Goal: Task Accomplishment & Management: Manage account settings

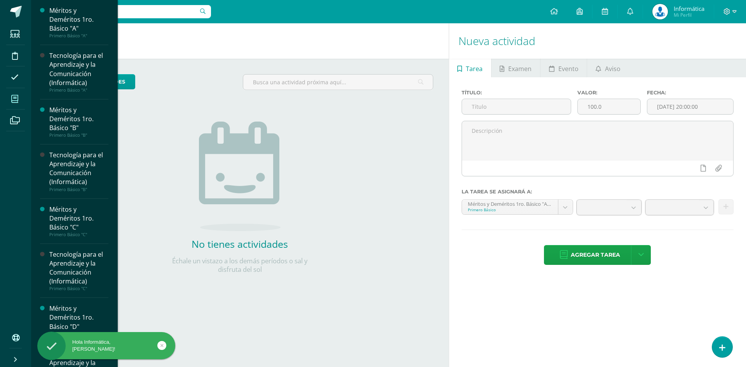
click at [14, 97] on icon at bounding box center [14, 99] width 7 height 8
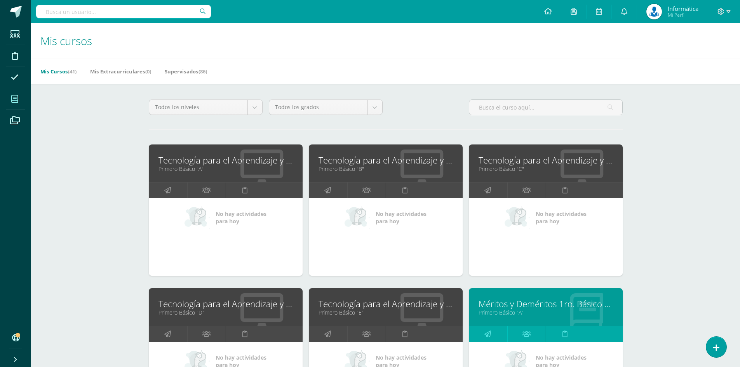
scroll to position [39, 0]
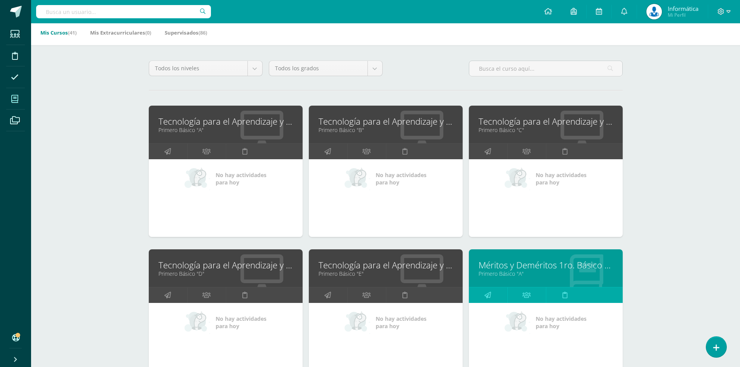
click at [187, 124] on link "Tecnología para el Aprendizaje y la Comunicación (Informática)" at bounding box center [226, 121] width 134 height 12
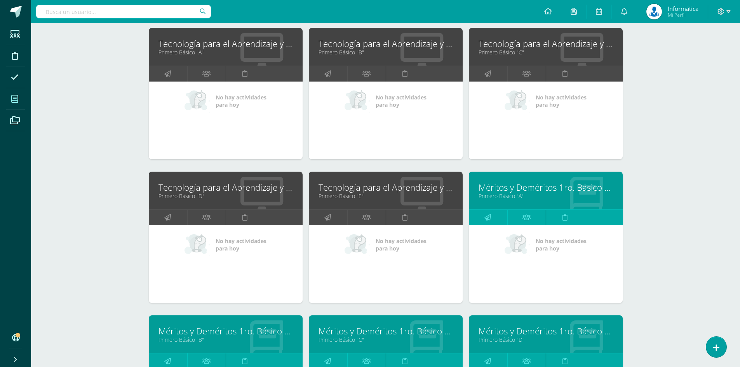
click at [357, 186] on link "Tecnología para el Aprendizaje y la Comunicación (Informática)" at bounding box center [386, 187] width 134 height 12
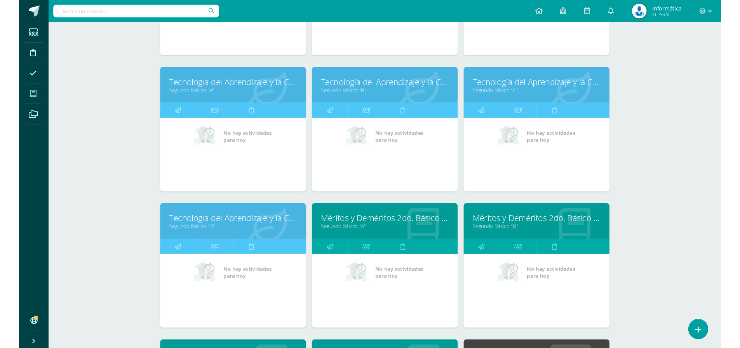
scroll to position [544, 0]
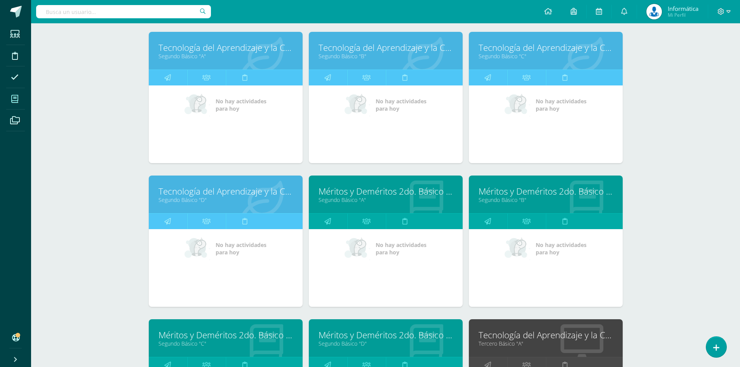
click at [336, 47] on link "Tecnología del Aprendizaje y la Comunicación (Informática)" at bounding box center [386, 48] width 134 height 12
click at [505, 54] on link "Segundo Básico "C"" at bounding box center [546, 55] width 134 height 7
click at [220, 198] on link "Segundo Básico "D"" at bounding box center [226, 199] width 134 height 7
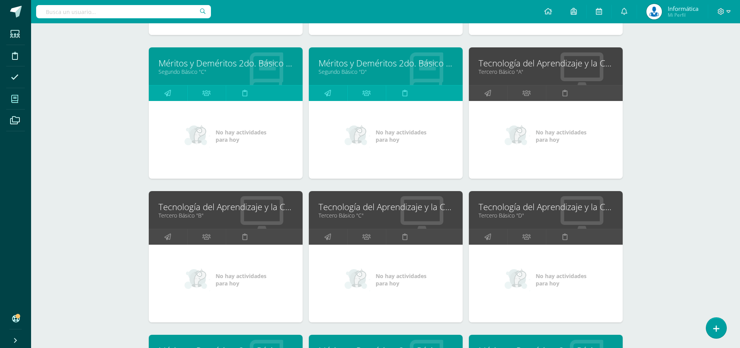
scroll to position [855, 0]
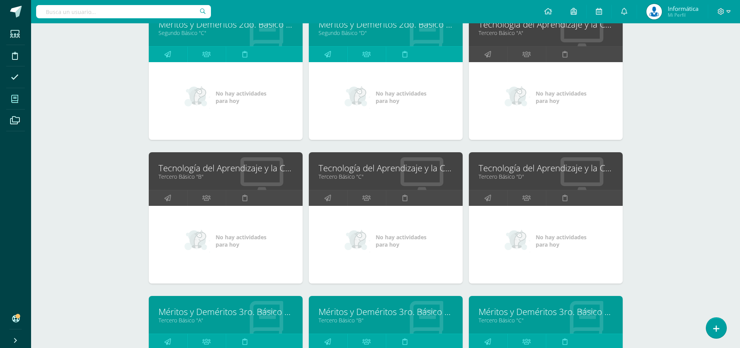
click at [211, 176] on link "Tercero Básico "B"" at bounding box center [226, 176] width 134 height 7
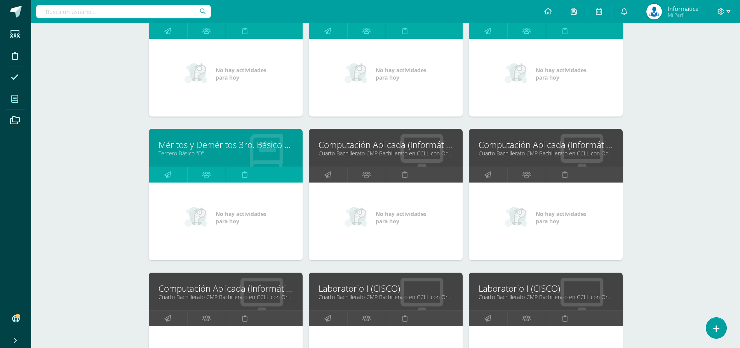
scroll to position [1243, 0]
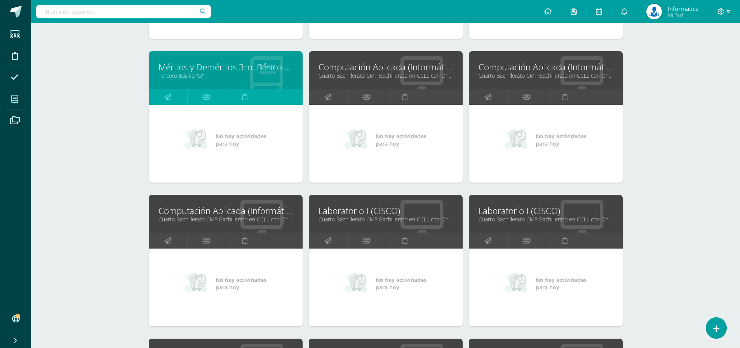
click at [505, 65] on link "Computación Aplicada (Informática)" at bounding box center [546, 67] width 134 height 12
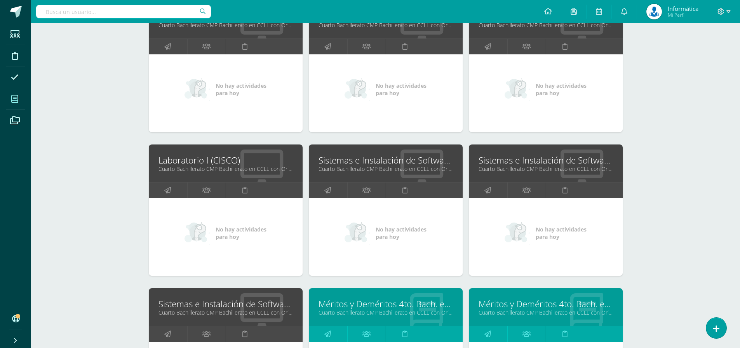
scroll to position [1476, 0]
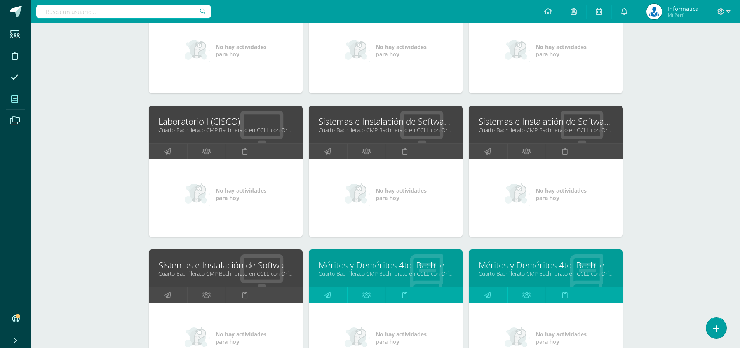
click at [502, 124] on link "Sistemas e Instalación de Software (Desarrollo de Software)" at bounding box center [546, 121] width 134 height 12
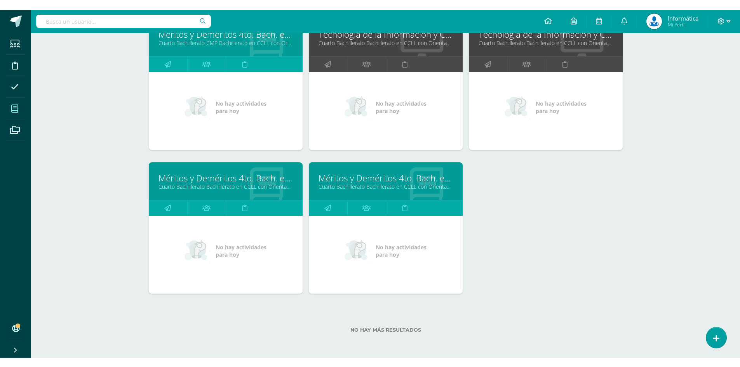
scroll to position [1783, 0]
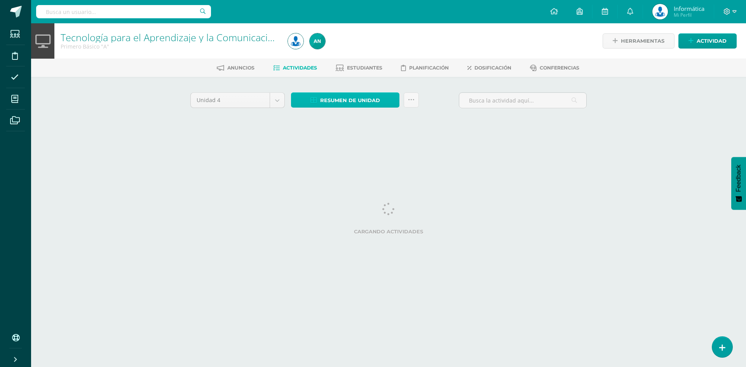
click at [339, 97] on span "Resumen de unidad" at bounding box center [350, 100] width 60 height 14
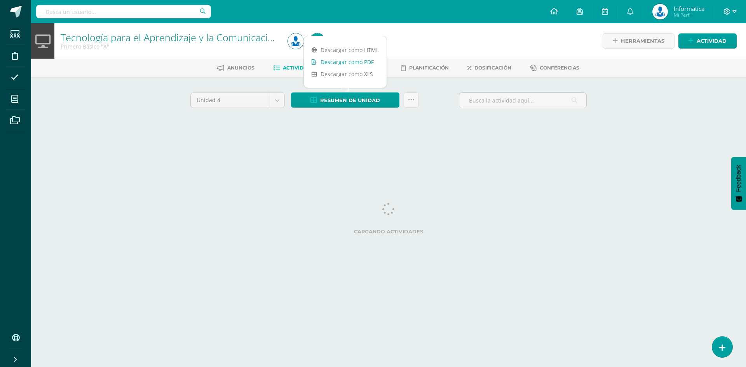
click at [351, 61] on link "Descargar como PDF" at bounding box center [345, 62] width 83 height 12
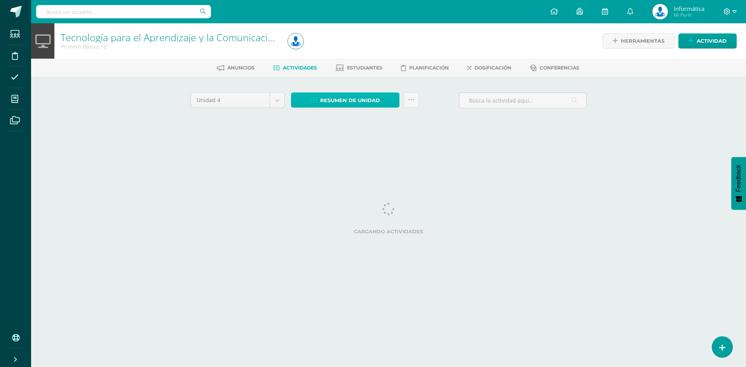
click at [378, 100] on span "Resumen de unidad" at bounding box center [350, 100] width 60 height 14
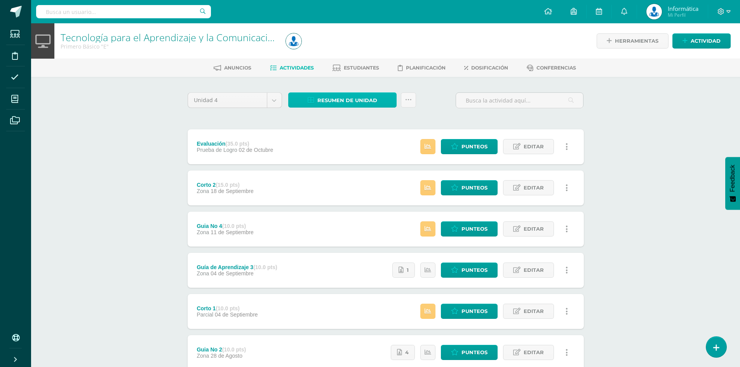
click at [362, 96] on span "Resumen de unidad" at bounding box center [347, 100] width 60 height 14
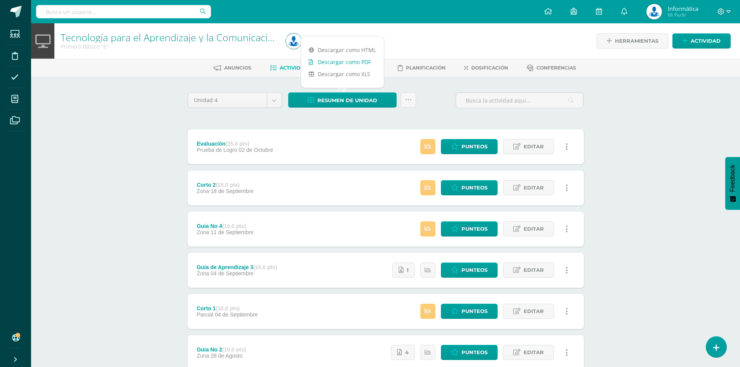
click at [359, 63] on link "Descargar como PDF" at bounding box center [342, 62] width 83 height 12
click at [147, 140] on div "Tecnología para el Aprendizaje y la Comunicación (Informática) Primero Básico "…" at bounding box center [385, 243] width 709 height 440
click at [462, 143] on span "Punteos" at bounding box center [475, 146] width 26 height 14
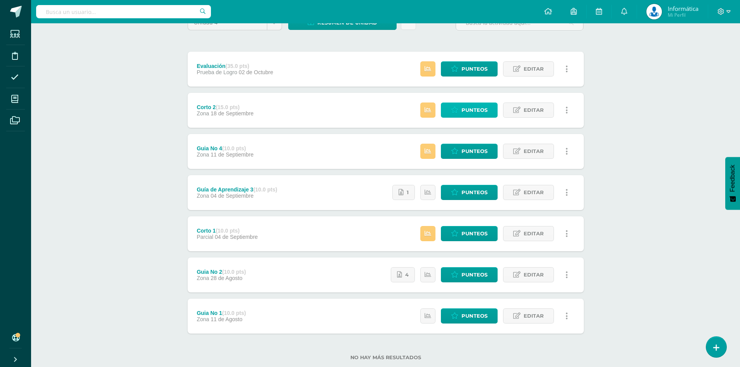
drag, startPoint x: 462, startPoint y: 114, endPoint x: 449, endPoint y: 92, distance: 25.3
click at [462, 114] on span "Punteos" at bounding box center [475, 110] width 26 height 14
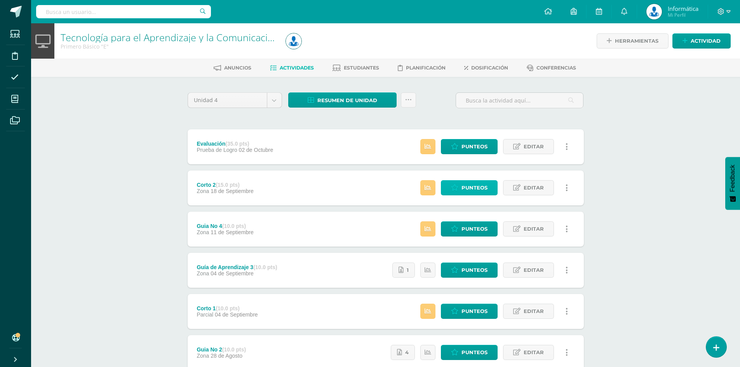
scroll to position [39, 0]
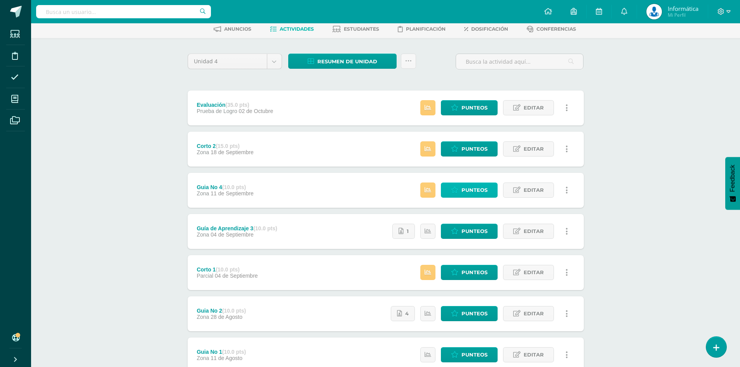
click at [467, 188] on span "Punteos" at bounding box center [475, 190] width 26 height 14
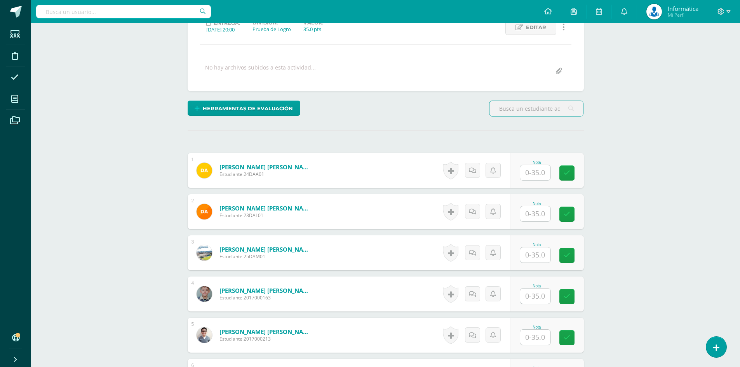
scroll to position [156, 0]
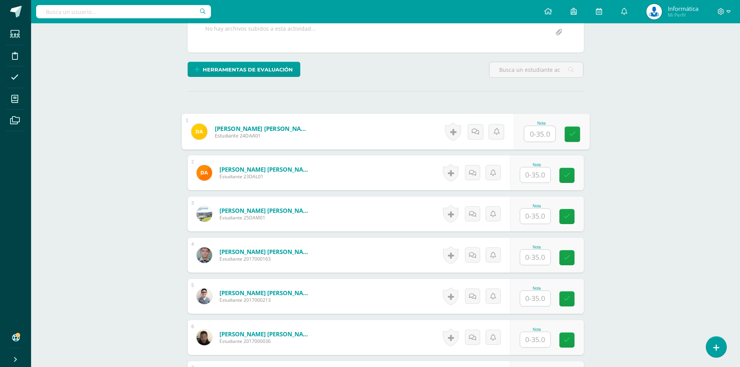
click at [539, 134] on input "text" at bounding box center [539, 134] width 31 height 16
type input "28"
click at [536, 174] on input "text" at bounding box center [539, 175] width 31 height 16
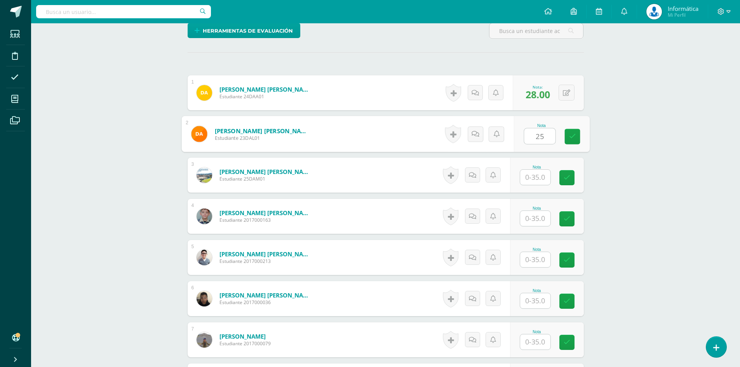
type input "25"
click at [535, 260] on input "text" at bounding box center [535, 259] width 30 height 15
type input "35"
click at [544, 218] on input "text" at bounding box center [535, 218] width 30 height 15
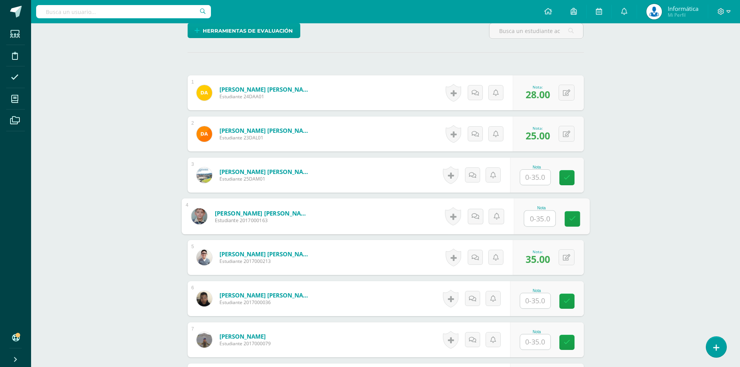
type input "2"
type input "30"
click at [537, 183] on input "text" at bounding box center [535, 177] width 30 height 15
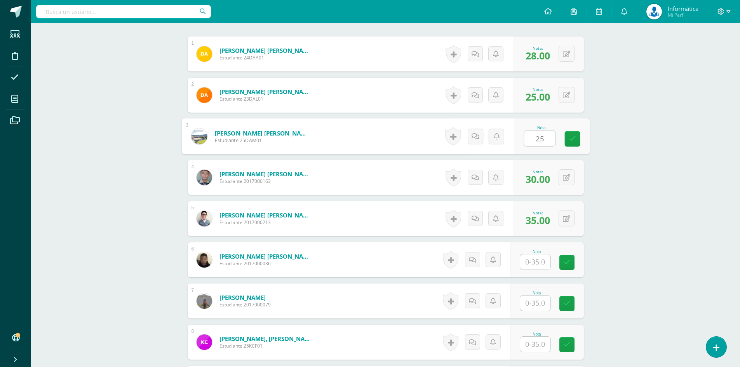
type input "25"
click at [543, 260] on input "text" at bounding box center [535, 261] width 30 height 15
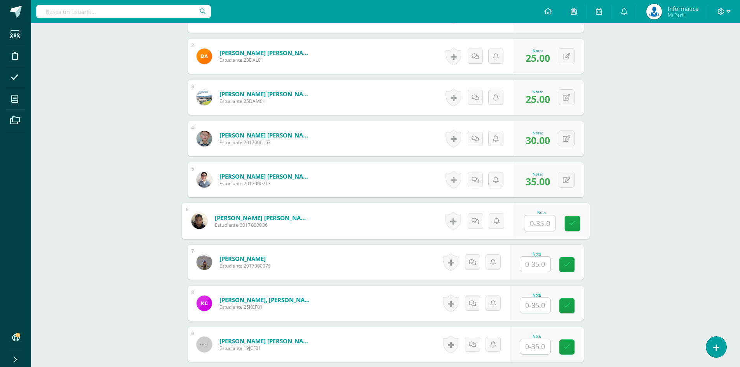
scroll to position [311, 0]
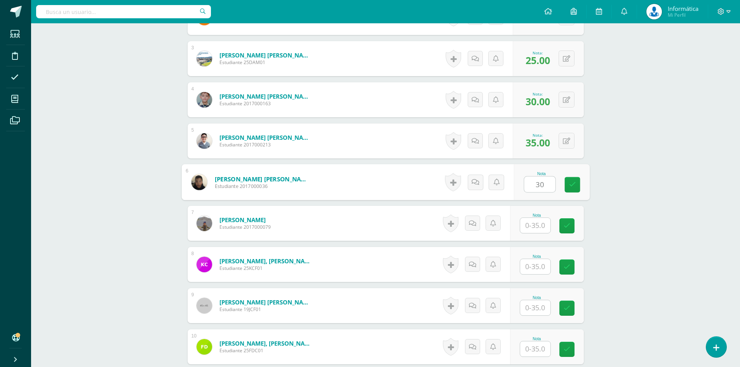
type input "30"
click at [539, 229] on input "text" at bounding box center [535, 225] width 30 height 15
type input "28"
click at [537, 261] on input "text" at bounding box center [535, 266] width 30 height 15
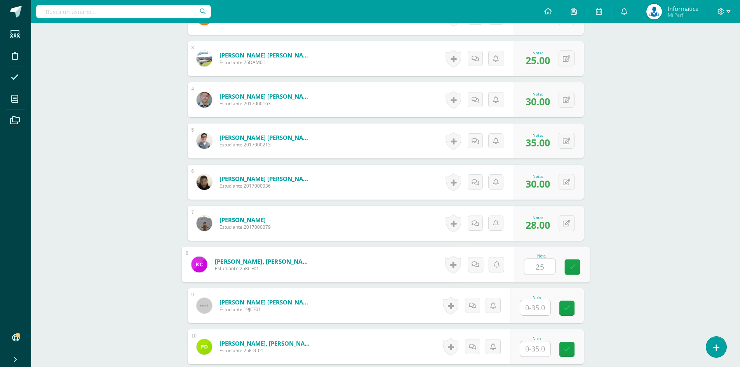
type input "25"
click at [541, 308] on input "text" at bounding box center [535, 307] width 30 height 15
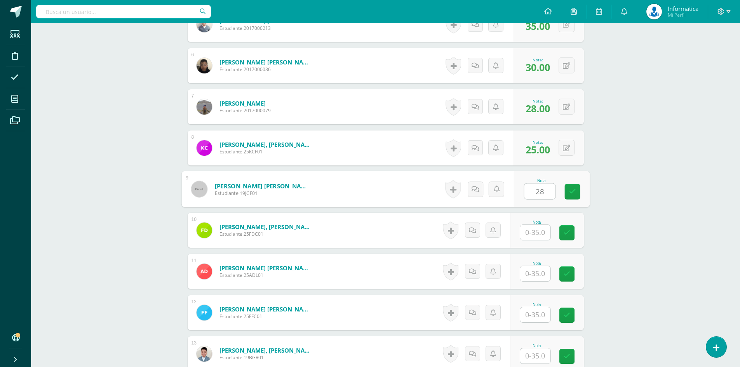
scroll to position [467, 0]
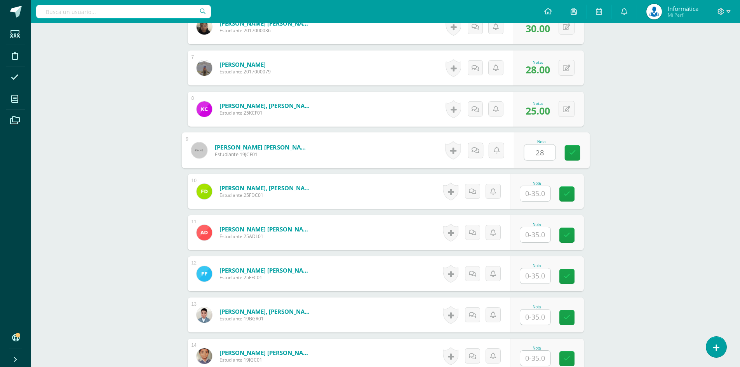
type input "28"
click at [538, 190] on input "text" at bounding box center [539, 194] width 31 height 16
type input "35"
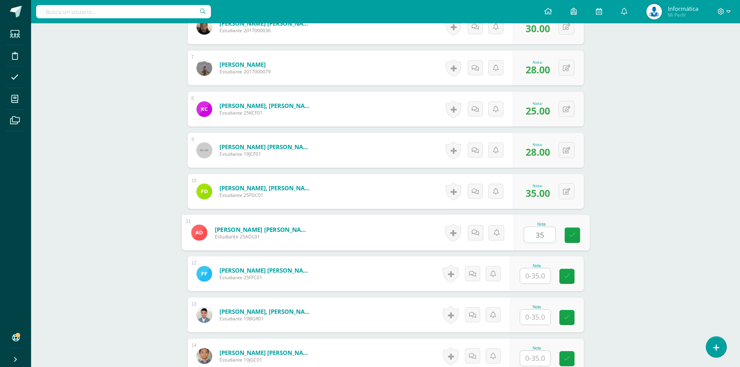
type input "35"
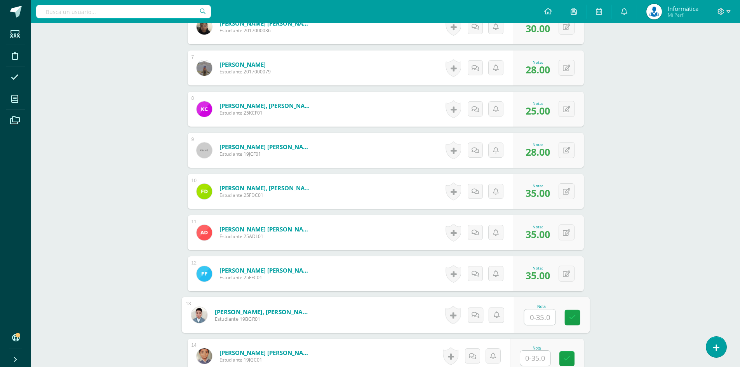
type input "2"
type input "30"
type input "28"
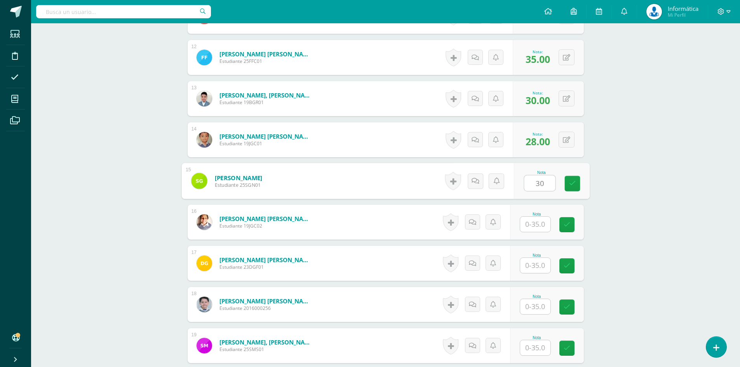
type input "30"
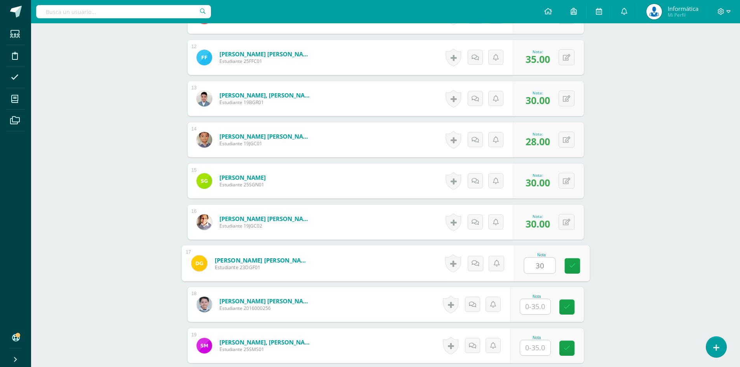
type input "30"
type input "28"
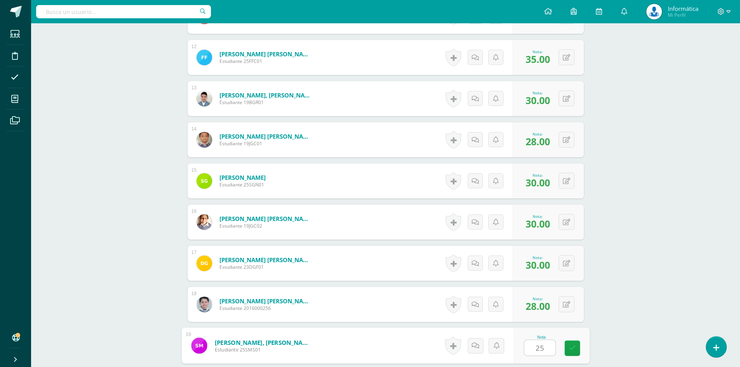
type input "25"
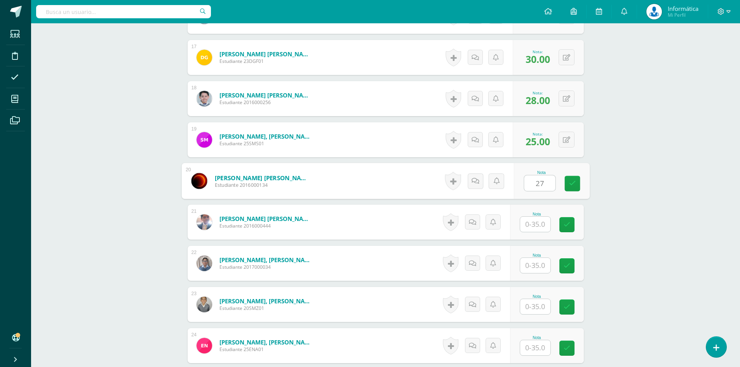
type input "27"
type input "28"
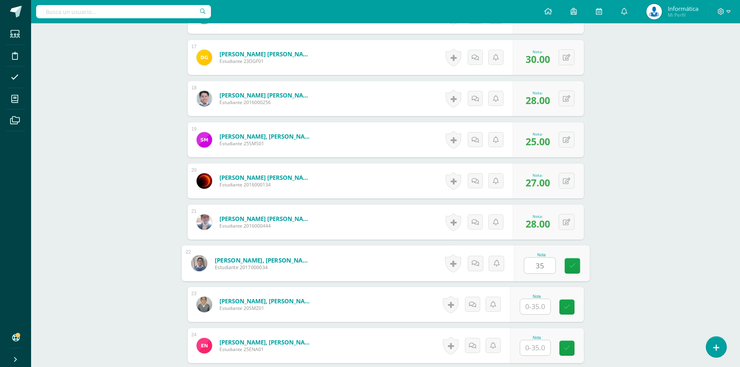
type input "35"
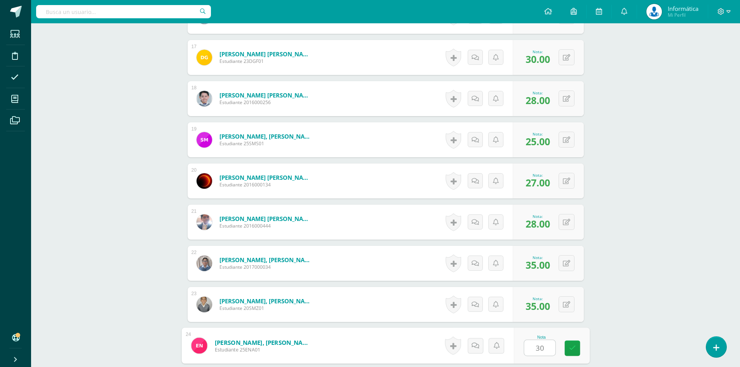
type input "30"
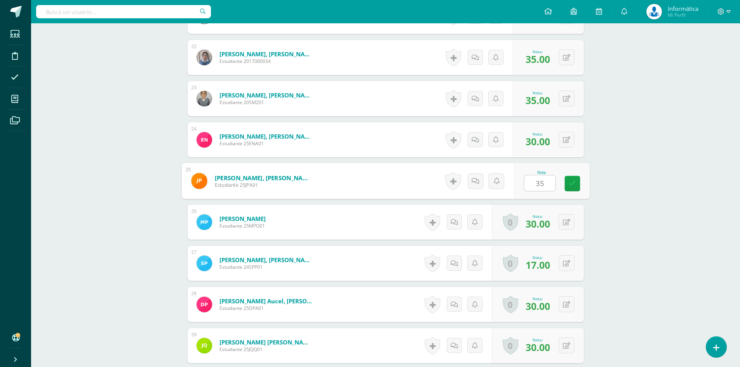
type input "35"
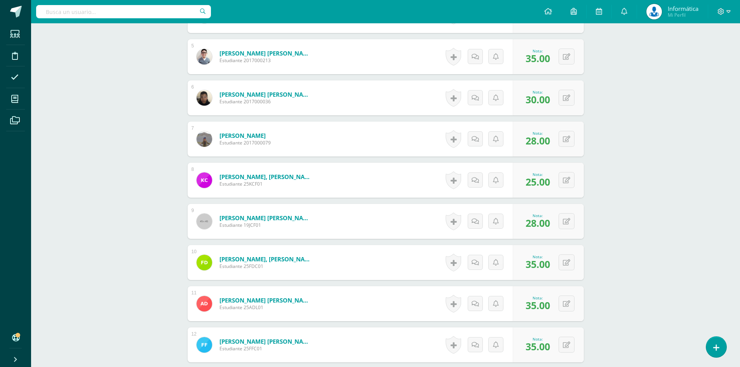
scroll to position [201, 0]
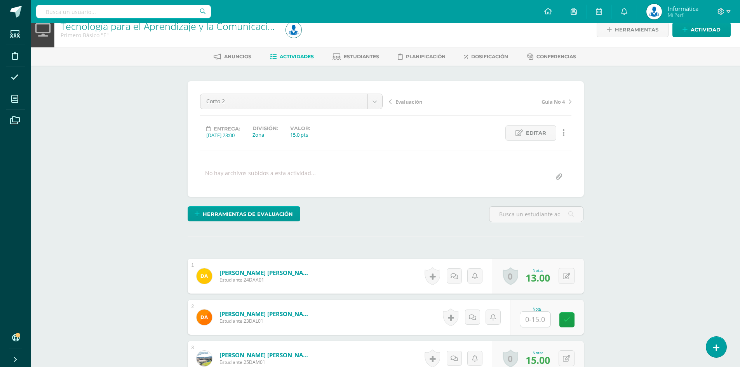
scroll to position [128, 0]
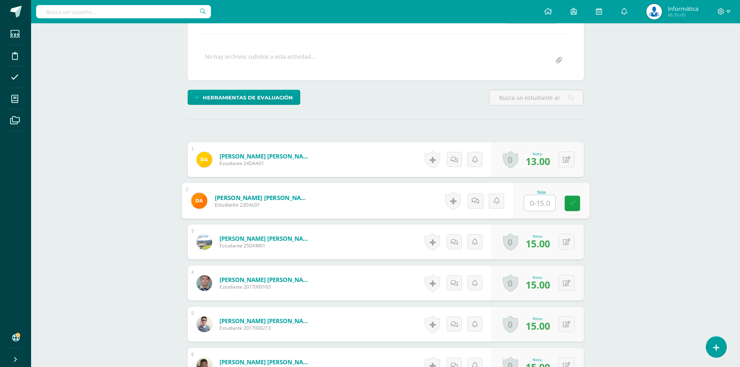
click at [545, 209] on input "text" at bounding box center [539, 203] width 31 height 16
type input "5"
click at [594, 190] on div "¿Estás seguro que quieres eliminar esta actividad? Esto borrará la actividad y …" at bounding box center [385, 291] width 427 height 685
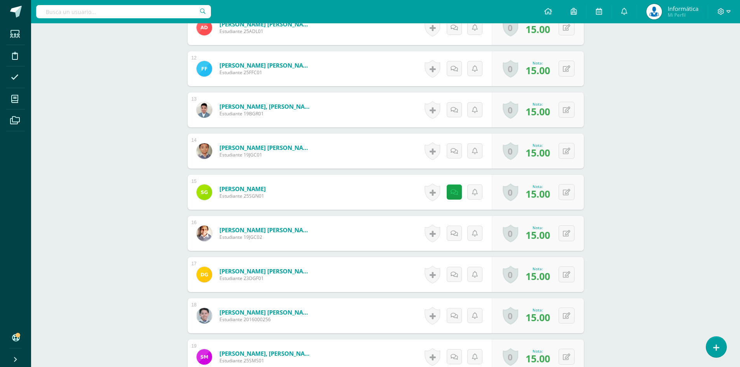
scroll to position [807, 0]
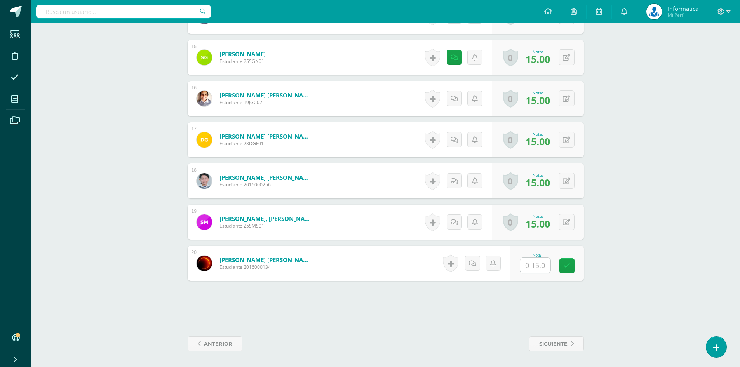
click at [540, 272] on input "text" at bounding box center [535, 265] width 30 height 15
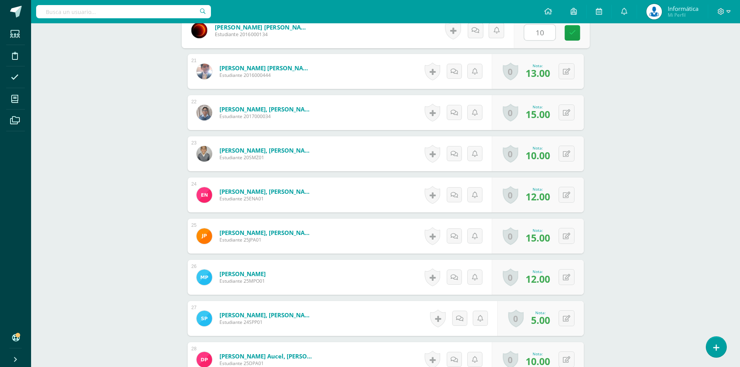
scroll to position [1218, 0]
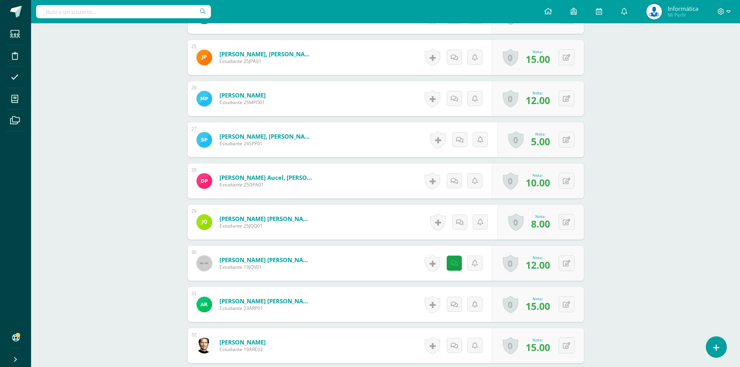
type input "10"
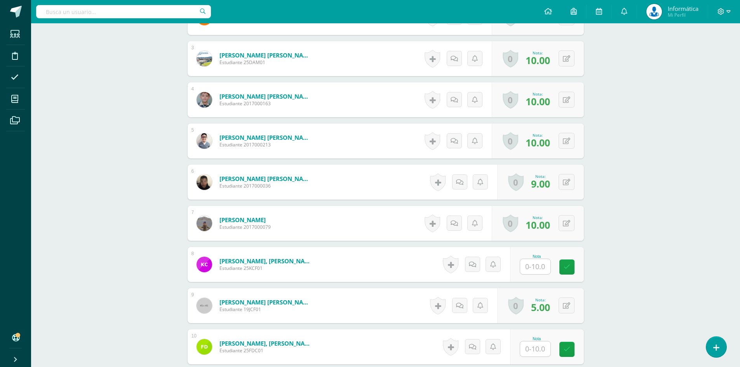
scroll to position [350, 0]
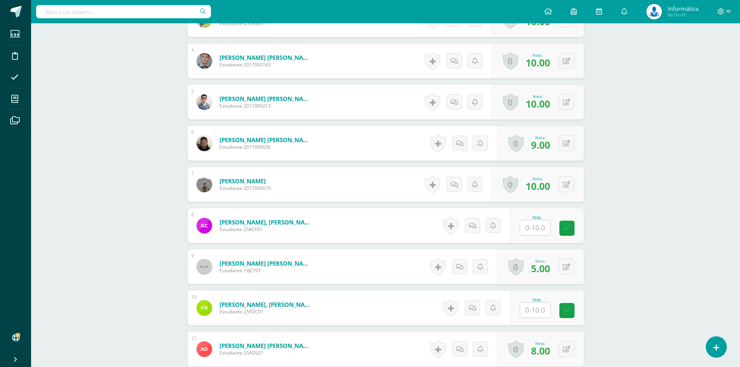
click at [535, 223] on input "text" at bounding box center [535, 227] width 30 height 15
type input "5"
click at [535, 310] on input "text" at bounding box center [539, 311] width 31 height 16
type input "5"
click at [612, 190] on div "Tecnología para el Aprendizaje y la Comunicación (Informática) Primero Básico "…" at bounding box center [385, 248] width 709 height 1150
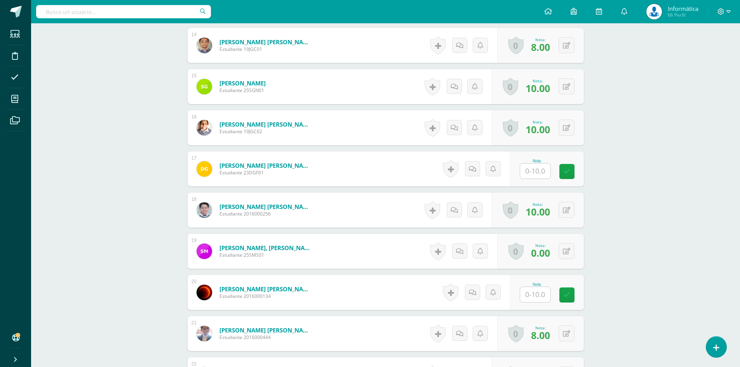
scroll to position [894, 0]
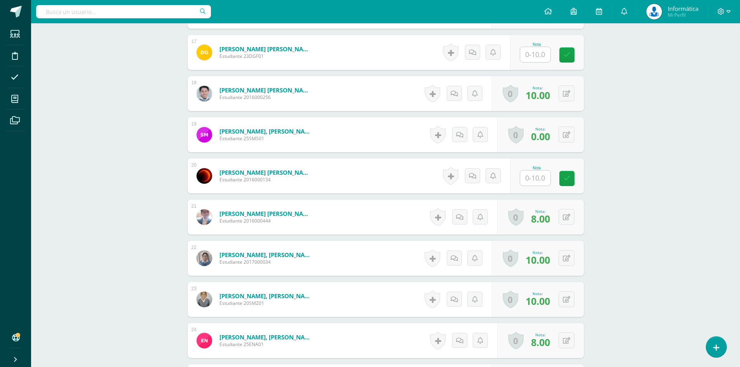
click at [524, 56] on input "text" at bounding box center [535, 54] width 30 height 15
type input "5"
click at [530, 176] on input "text" at bounding box center [535, 178] width 30 height 15
type input "5"
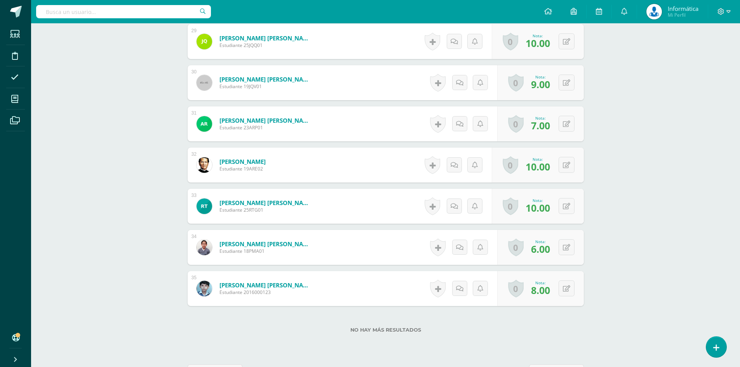
scroll to position [1427, 0]
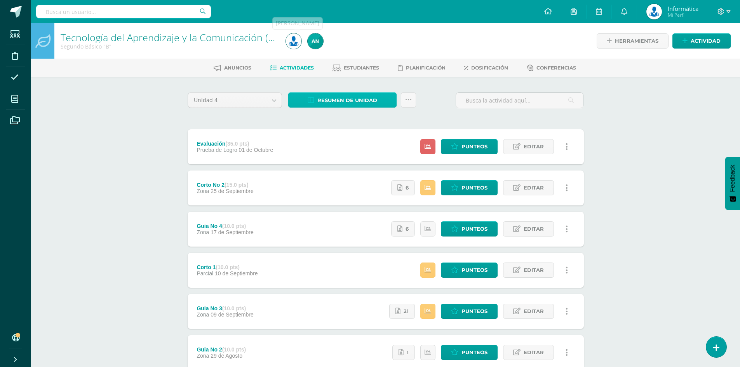
click at [326, 103] on span "Resumen de unidad" at bounding box center [347, 100] width 60 height 14
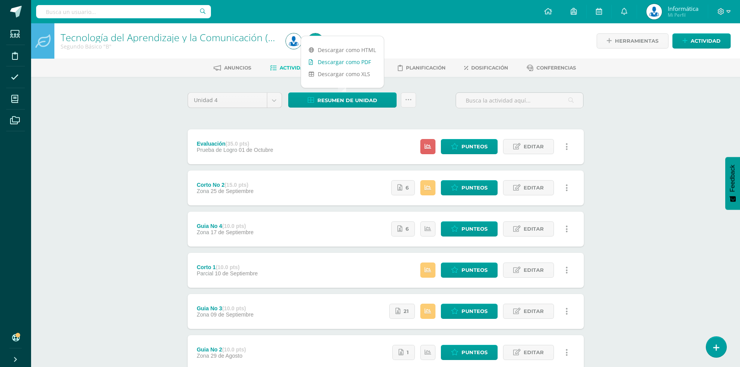
click at [327, 62] on link "Descargar como PDF" at bounding box center [342, 62] width 83 height 12
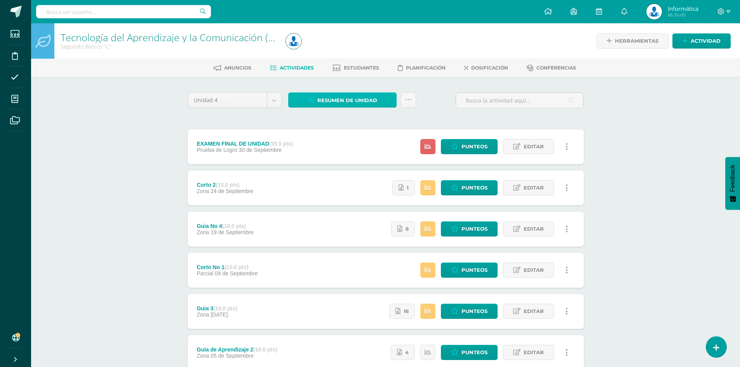
click at [380, 94] on link "Resumen de unidad" at bounding box center [342, 99] width 108 height 15
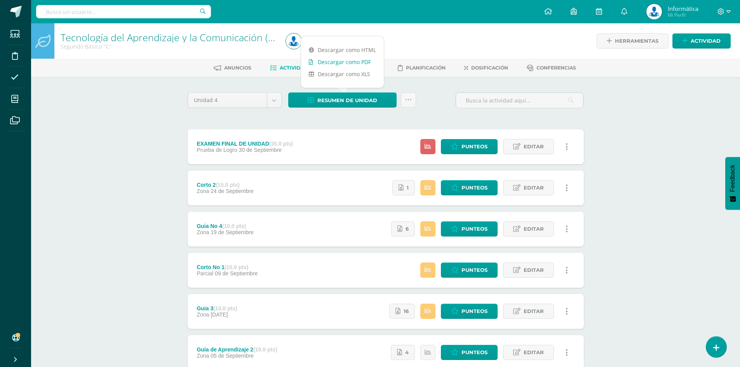
click at [372, 60] on link "Descargar como PDF" at bounding box center [342, 62] width 83 height 12
click at [592, 153] on div "Unidad 4 Unidad 1 Unidad 2 Unidad 3 Unidad 4 Resumen de unidad Subir actividade…" at bounding box center [385, 270] width 427 height 386
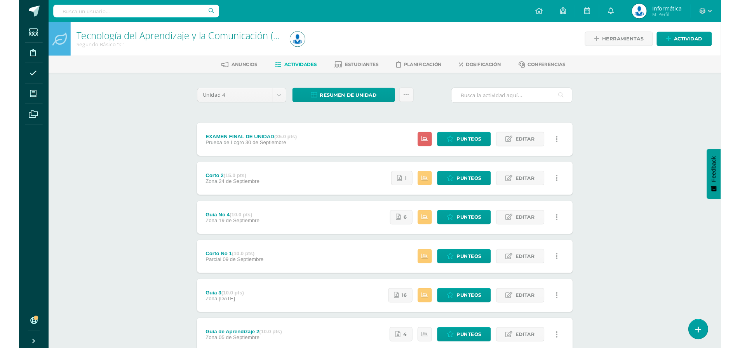
scroll to position [96, 0]
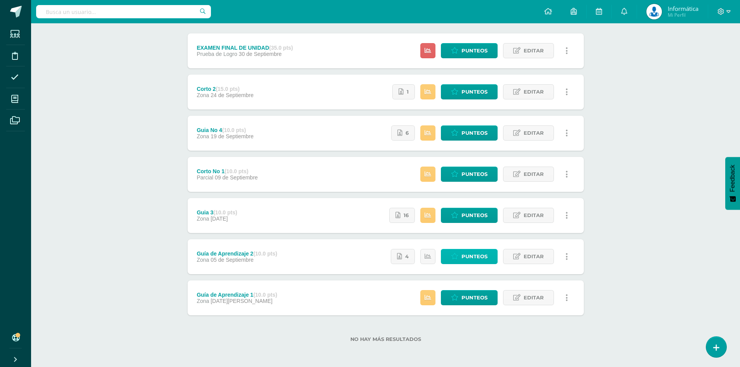
click at [484, 258] on span "Punteos" at bounding box center [475, 256] width 26 height 14
click at [477, 219] on span "Punteos" at bounding box center [475, 215] width 26 height 14
click at [470, 180] on span "Punteos" at bounding box center [475, 174] width 26 height 14
click at [465, 136] on span "Punteos" at bounding box center [475, 133] width 26 height 14
click at [460, 92] on link "Punteos" at bounding box center [469, 91] width 57 height 15
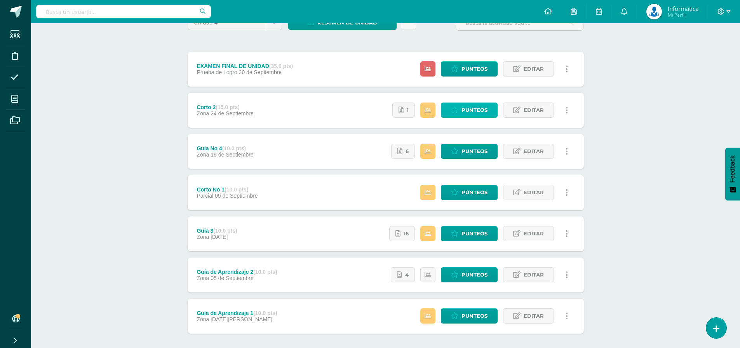
scroll to position [115, 0]
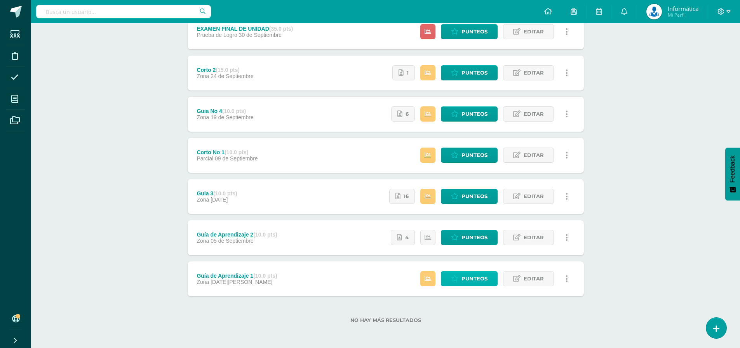
click at [469, 282] on span "Punteos" at bounding box center [475, 279] width 26 height 14
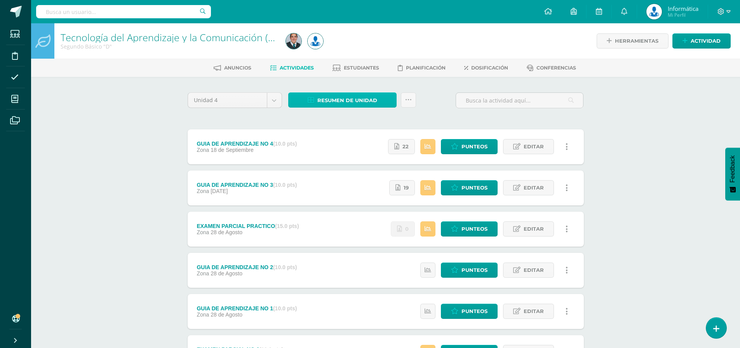
click at [362, 103] on span "Resumen de unidad" at bounding box center [347, 100] width 60 height 14
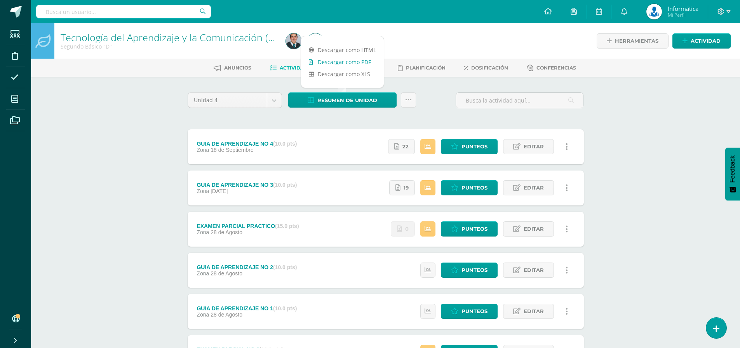
click at [362, 62] on link "Descargar como PDF" at bounding box center [342, 62] width 83 height 12
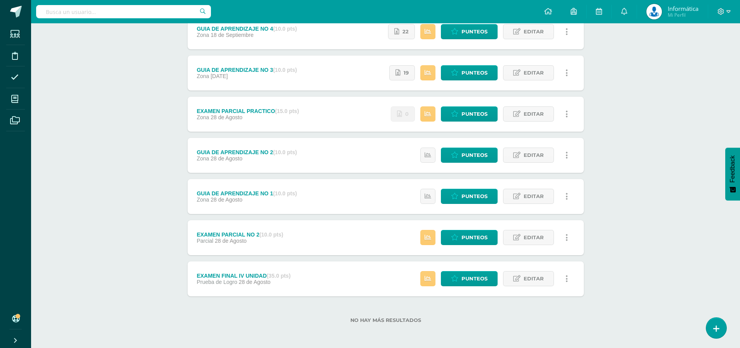
scroll to position [76, 0]
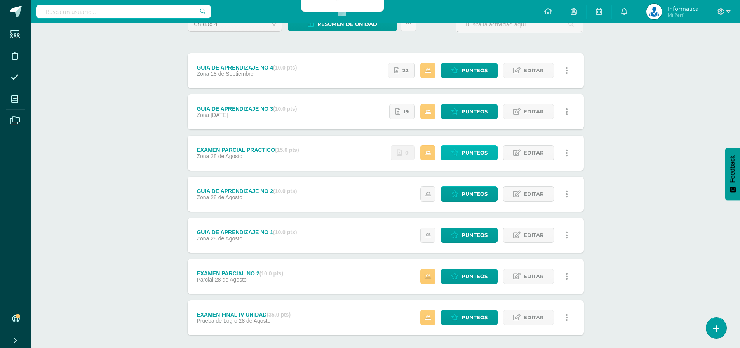
click at [459, 155] on link "Punteos" at bounding box center [469, 152] width 57 height 15
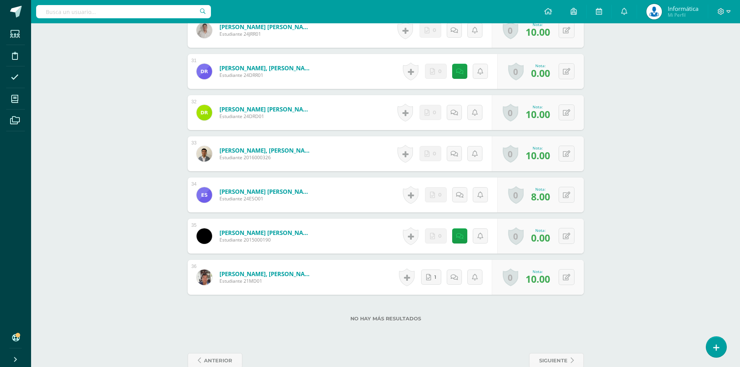
scroll to position [1468, 0]
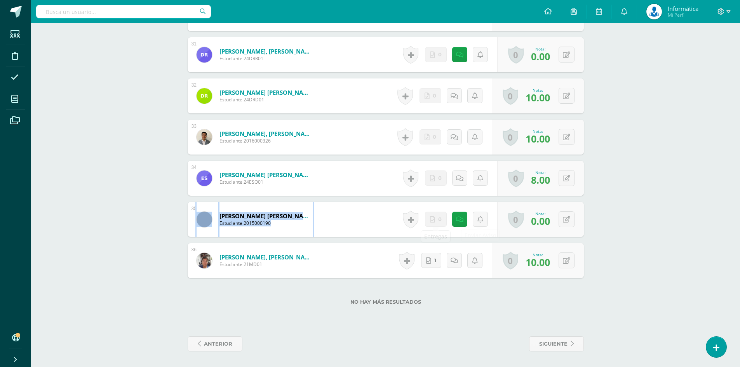
drag, startPoint x: 587, startPoint y: 224, endPoint x: 148, endPoint y: 215, distance: 438.7
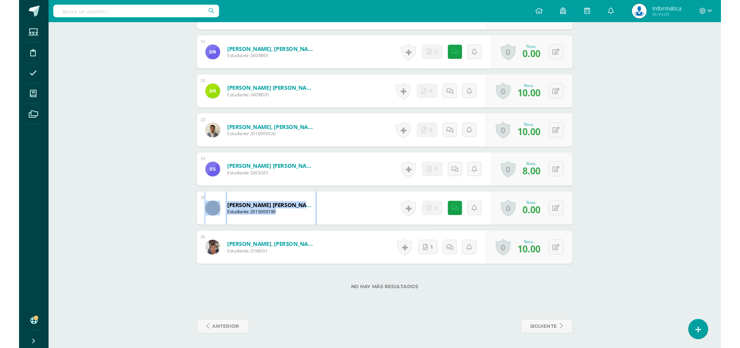
scroll to position [1390, 0]
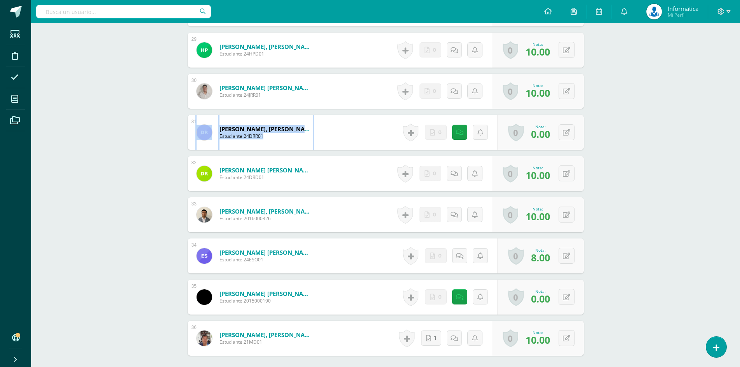
drag, startPoint x: 598, startPoint y: 143, endPoint x: 192, endPoint y: 122, distance: 406.2
click at [460, 135] on icon at bounding box center [459, 132] width 7 height 7
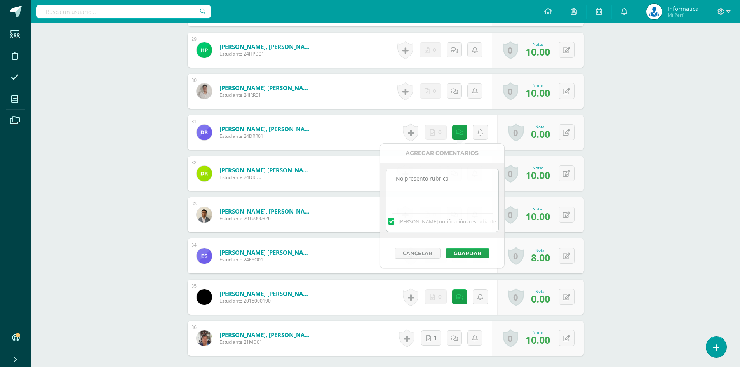
drag, startPoint x: 555, startPoint y: 131, endPoint x: 564, endPoint y: 131, distance: 8.5
click at [556, 131] on div "0 Logros Logros obtenidos Aún no hay logros agregados Nota: 0.00" at bounding box center [540, 132] width 87 height 35
click at [564, 131] on button at bounding box center [567, 132] width 16 height 16
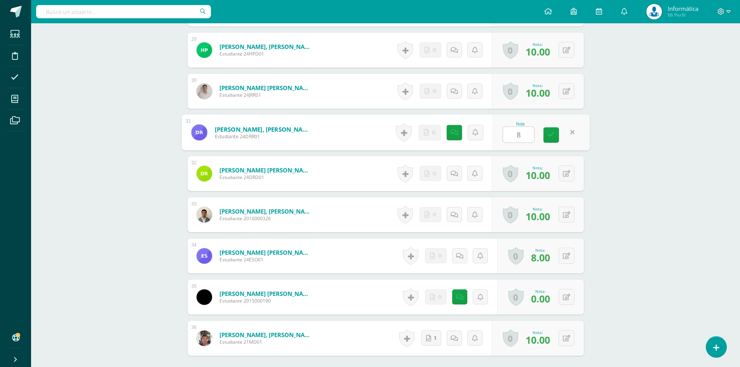
type input "8"
click at [463, 133] on link at bounding box center [462, 133] width 16 height 16
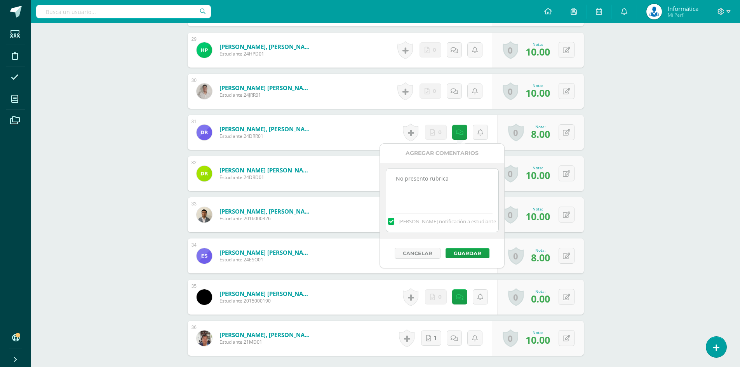
click at [468, 250] on button "Guardar" at bounding box center [468, 253] width 44 height 10
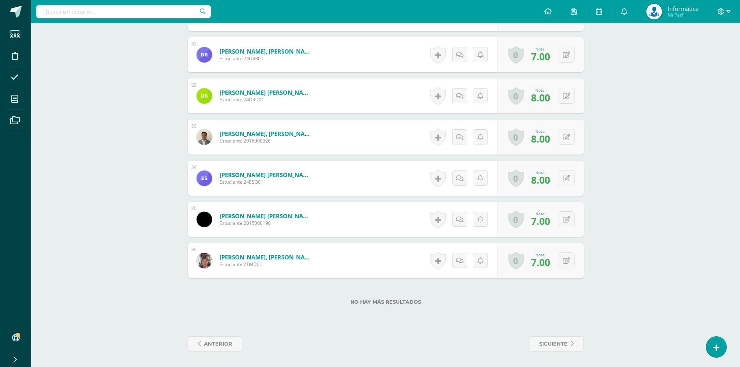
scroll to position [1429, 0]
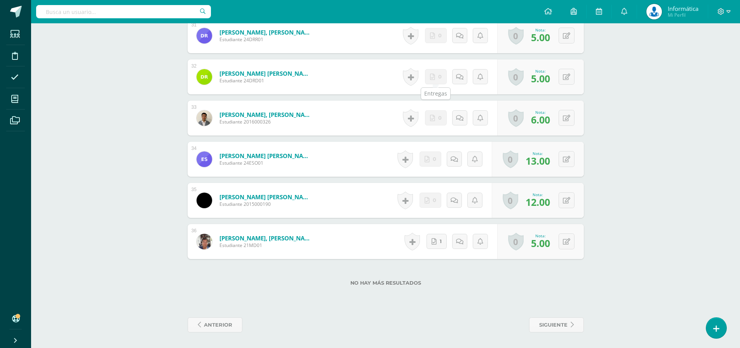
scroll to position [1410, 0]
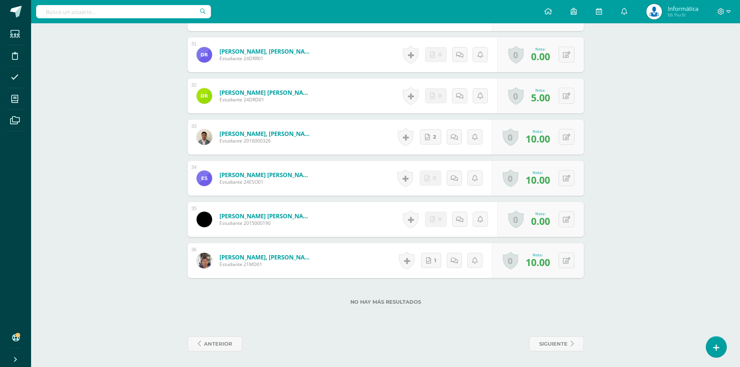
scroll to position [1429, 0]
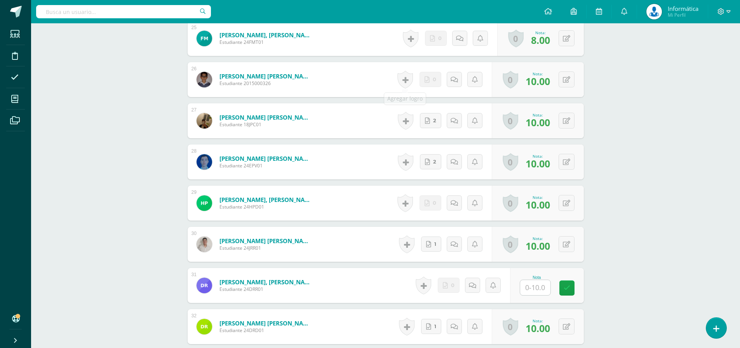
scroll to position [1393, 0]
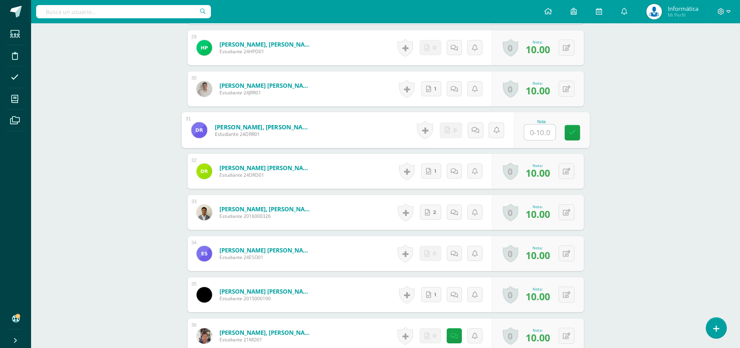
click at [536, 133] on input "text" at bounding box center [539, 133] width 31 height 16
type input "8"
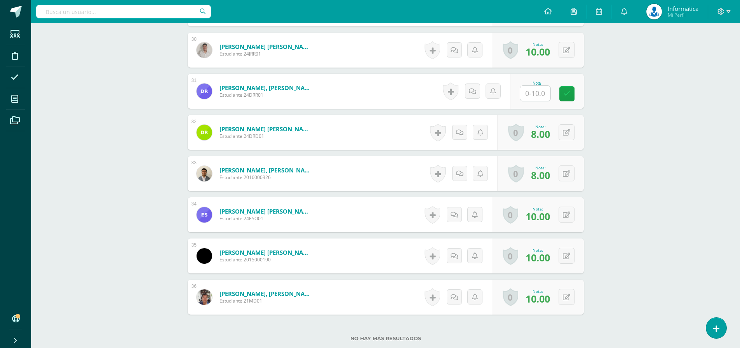
scroll to position [1487, 0]
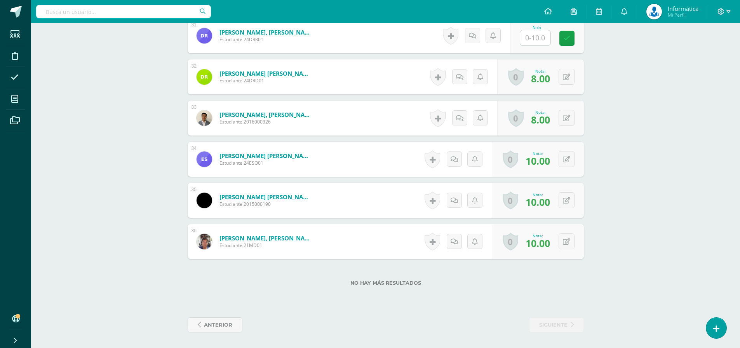
click at [527, 38] on input "text" at bounding box center [535, 37] width 30 height 15
type input "8"
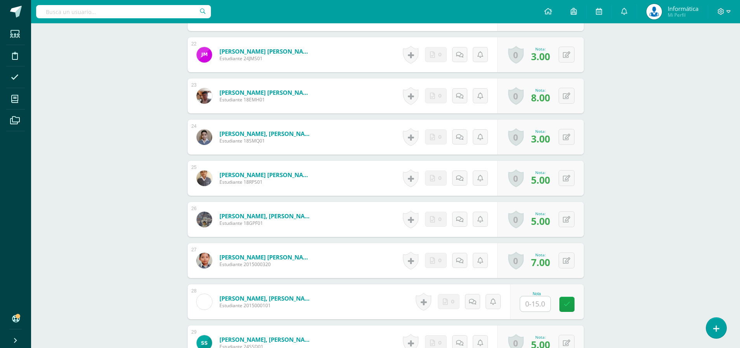
scroll to position [1237, 0]
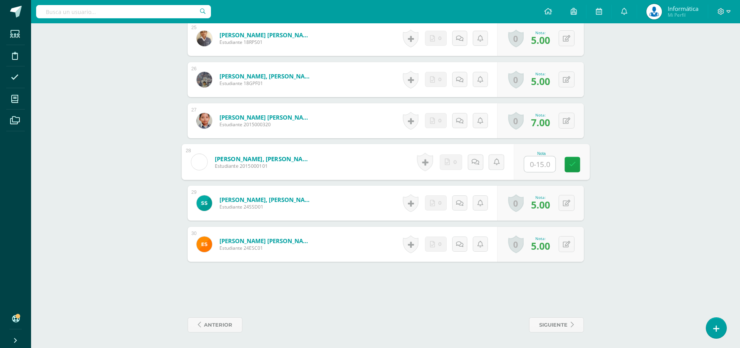
click at [540, 163] on input "text" at bounding box center [539, 165] width 31 height 16
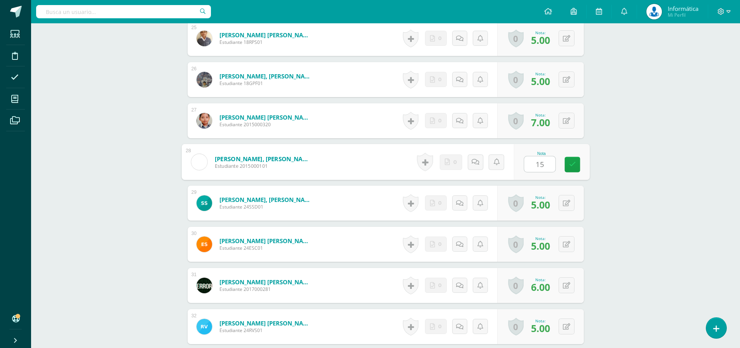
type input "1"
type input "10"
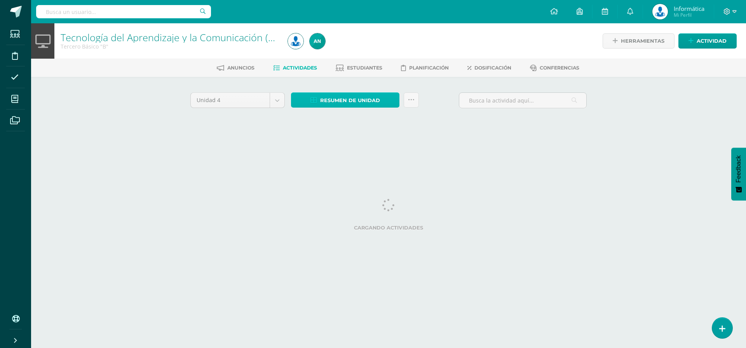
click at [375, 96] on span "Resumen de unidad" at bounding box center [350, 100] width 60 height 14
click at [370, 64] on link "Estudiantes" at bounding box center [359, 68] width 47 height 12
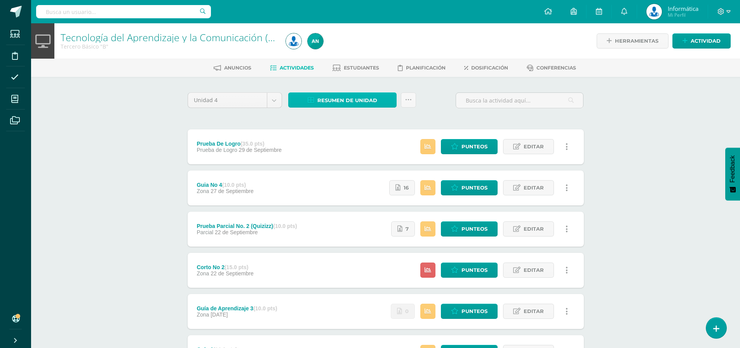
click at [326, 97] on span "Resumen de unidad" at bounding box center [347, 100] width 60 height 14
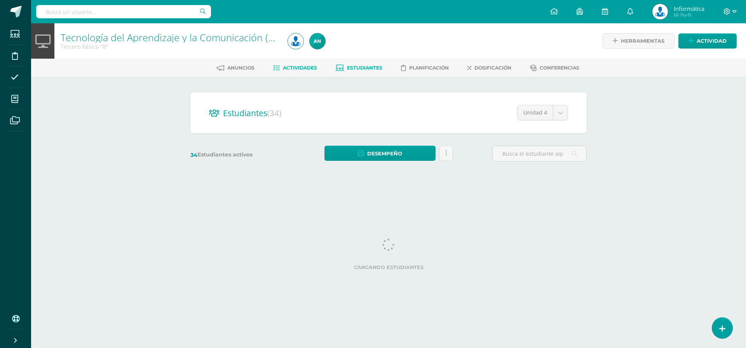
click at [296, 67] on span "Actividades" at bounding box center [300, 68] width 34 height 6
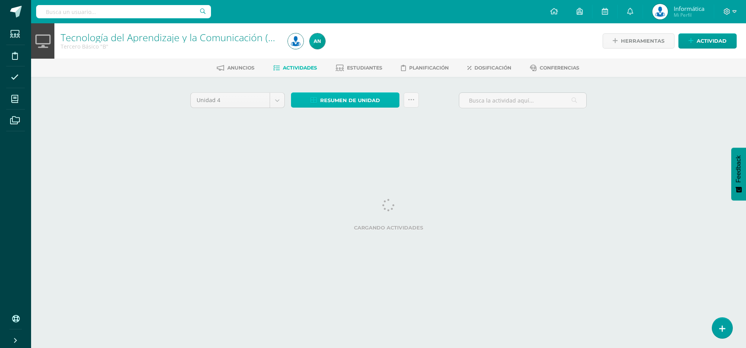
click at [342, 105] on span "Resumen de unidad" at bounding box center [350, 100] width 60 height 14
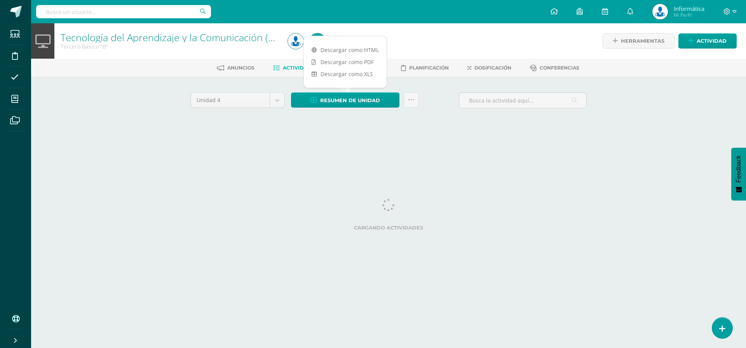
click at [341, 63] on link "Estudiantes" at bounding box center [359, 68] width 47 height 12
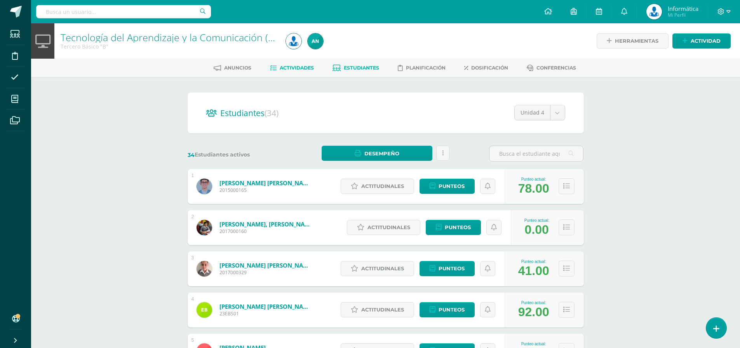
click at [294, 72] on link "Actividades" at bounding box center [292, 68] width 44 height 12
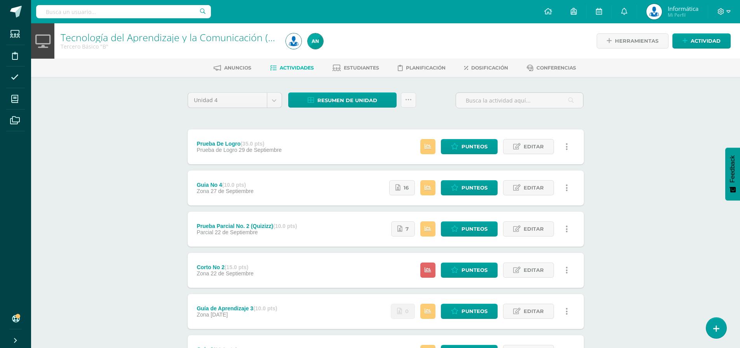
click at [313, 91] on div "Unidad 4 Unidad 1 Unidad 2 Unidad 3 Unidad 4 Resumen de unidad Descargar como H…" at bounding box center [385, 270] width 427 height 386
click at [313, 98] on icon at bounding box center [311, 100] width 7 height 7
click at [319, 57] on link "Descargar como PDF" at bounding box center [342, 62] width 83 height 12
click at [424, 117] on div "Unidad 4 Unidad 1 Unidad 2 Unidad 3 Unidad 4 Resumen de unidad Subir actividade…" at bounding box center [386, 269] width 403 height 355
click at [463, 147] on span "Punteos" at bounding box center [475, 146] width 26 height 14
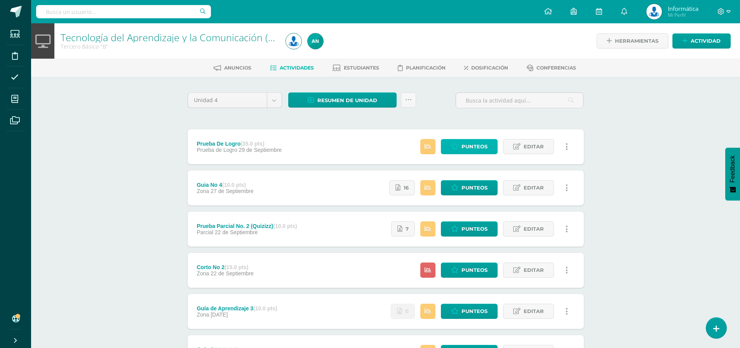
scroll to position [115, 0]
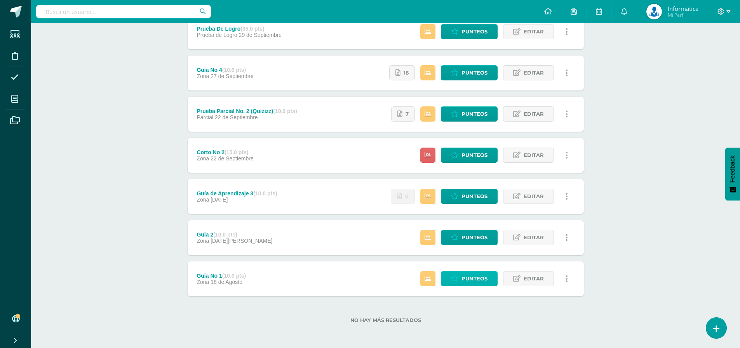
click at [461, 283] on link "Punteos" at bounding box center [469, 278] width 57 height 15
click at [466, 193] on span "Punteos" at bounding box center [475, 196] width 26 height 14
click at [469, 240] on span "Punteos" at bounding box center [475, 237] width 26 height 14
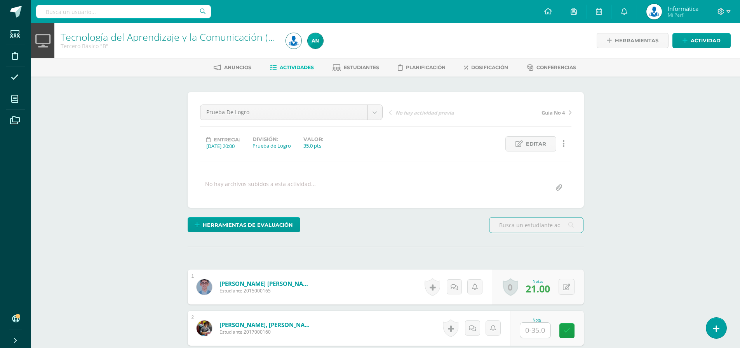
scroll to position [195, 0]
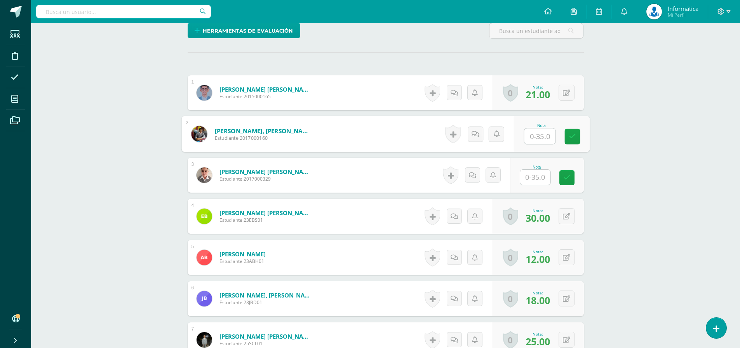
click at [533, 137] on input "text" at bounding box center [539, 137] width 31 height 16
type input "0"
click at [535, 179] on input "text" at bounding box center [539, 178] width 31 height 16
type input "0"
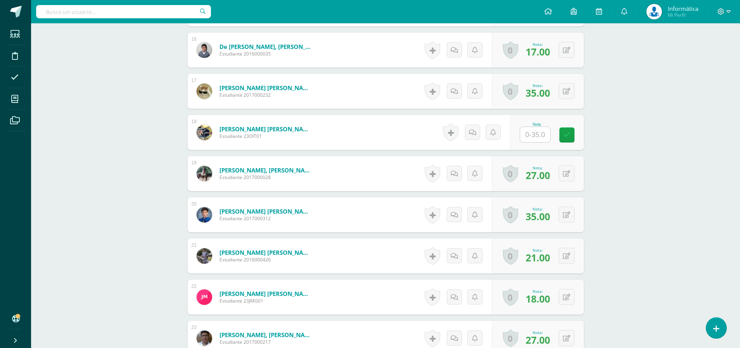
scroll to position [894, 0]
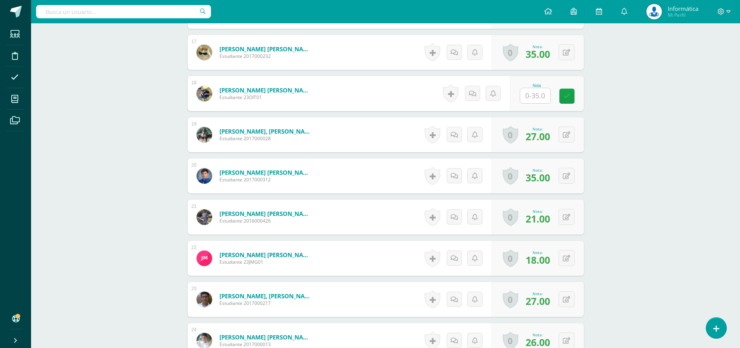
click at [542, 93] on input "text" at bounding box center [535, 95] width 30 height 15
type input "0"
click at [587, 149] on div "¿Estás seguro que quieres eliminar esta actividad? Esto borrará la actividad y …" at bounding box center [385, 21] width 427 height 1676
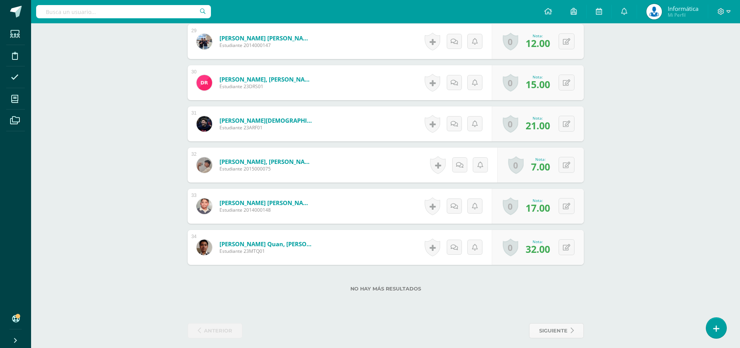
scroll to position [1405, 0]
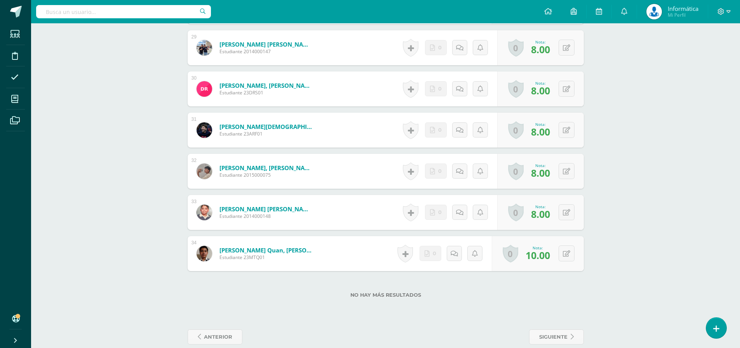
scroll to position [1405, 0]
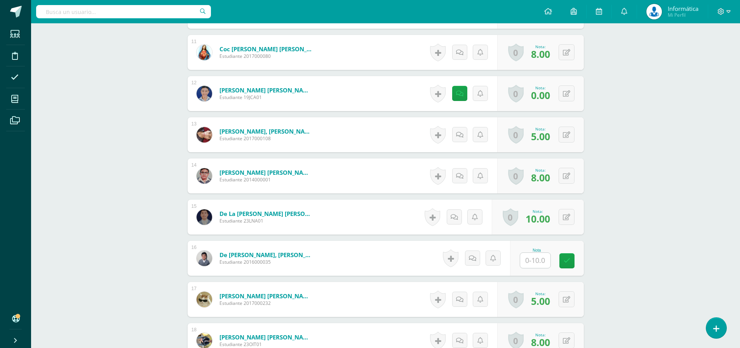
scroll to position [802, 0]
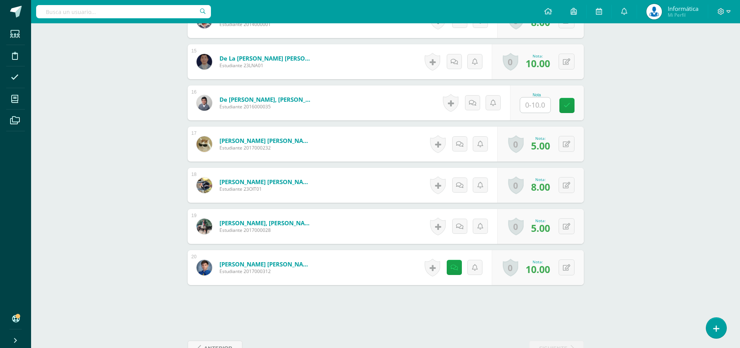
click at [537, 111] on input "text" at bounding box center [535, 105] width 30 height 15
type input "0"
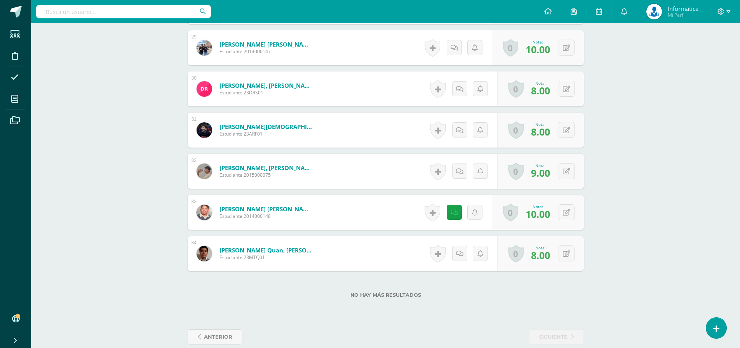
scroll to position [1405, 0]
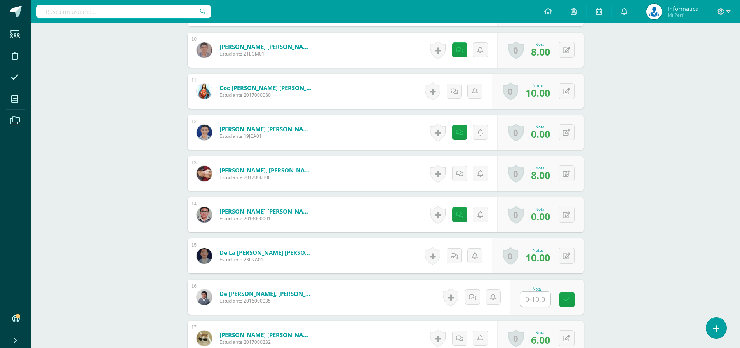
scroll to position [725, 0]
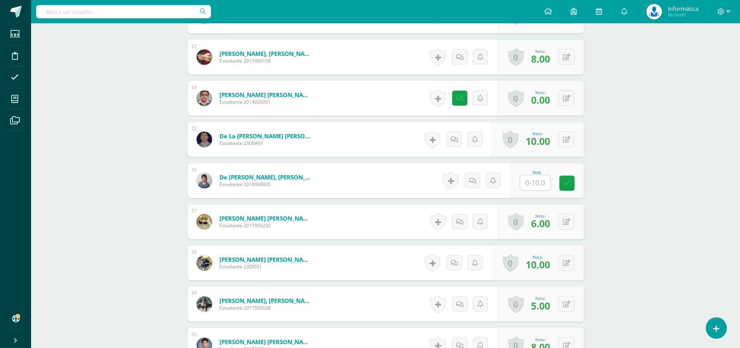
click at [546, 186] on input "text" at bounding box center [535, 182] width 30 height 15
type input "0"
click at [619, 141] on div "Tecnología del Aprendizaje y la Comunicación (TIC) Tercero Básico "B" Herramien…" at bounding box center [385, 80] width 709 height 1562
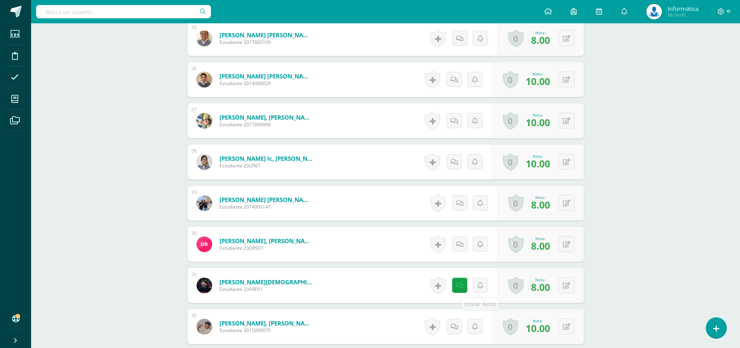
scroll to position [1405, 0]
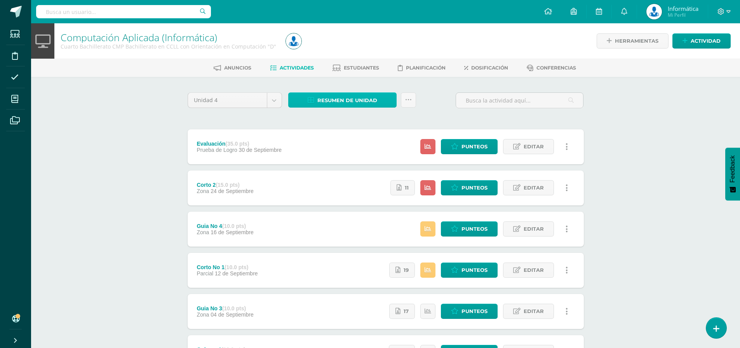
click at [366, 103] on span "Resumen de unidad" at bounding box center [347, 100] width 60 height 14
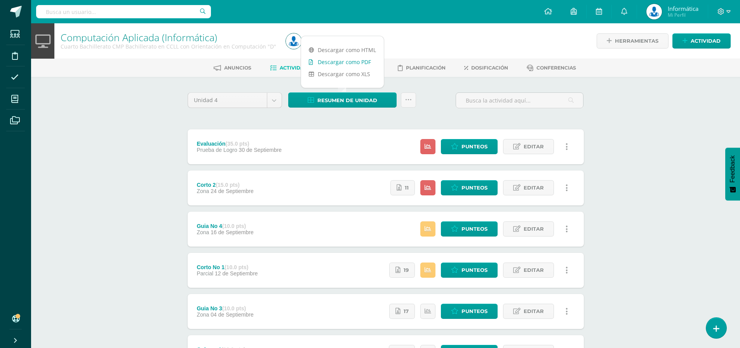
click at [360, 60] on link "Descargar como PDF" at bounding box center [342, 62] width 83 height 12
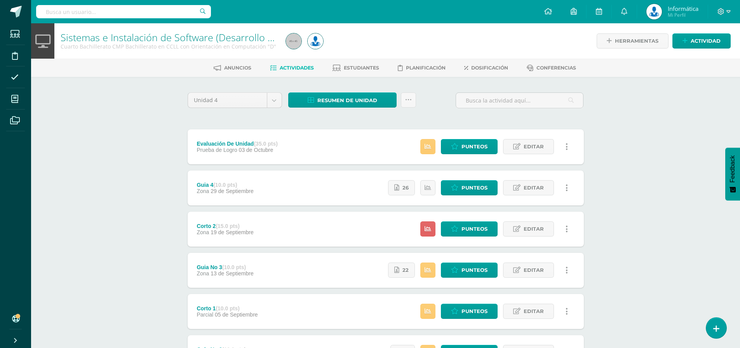
click at [360, 111] on div "Resumen de unidad Descargar como HTML Descargar como PDF Descargar como XLS Sub…" at bounding box center [352, 103] width 134 height 22
click at [363, 103] on span "Resumen de unidad" at bounding box center [347, 100] width 60 height 14
click at [367, 65] on link "Descargar como PDF" at bounding box center [342, 62] width 83 height 12
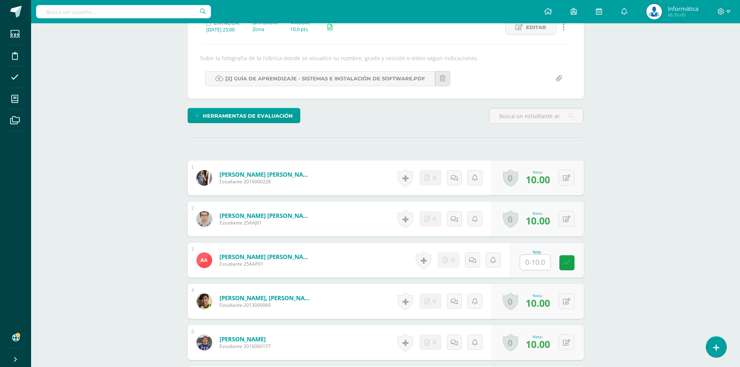
scroll to position [272, 0]
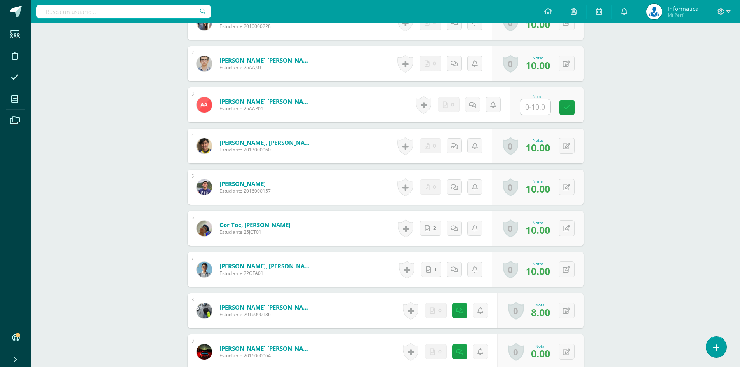
click at [533, 107] on input "text" at bounding box center [535, 106] width 30 height 15
type input "0"
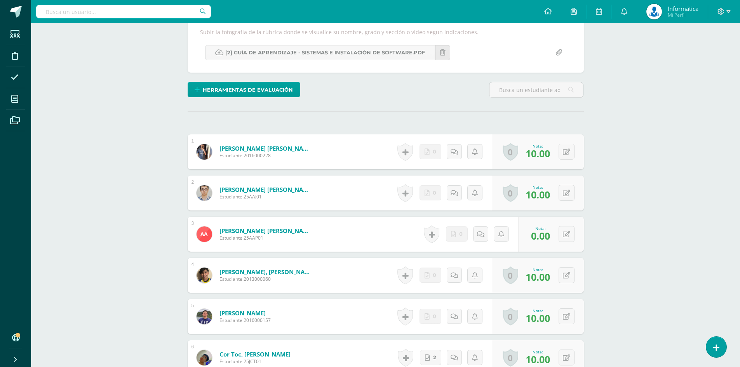
scroll to position [0, 0]
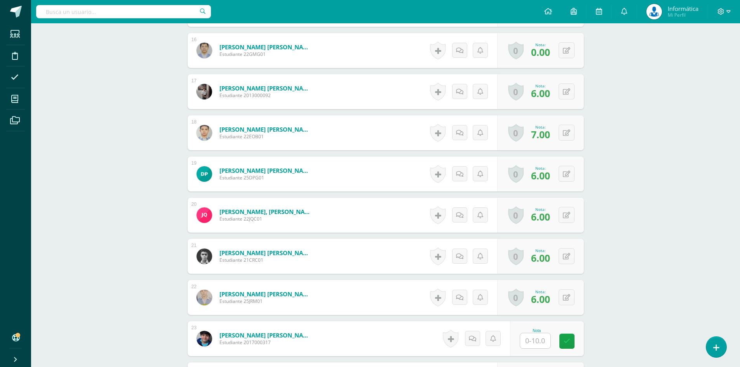
scroll to position [1049, 0]
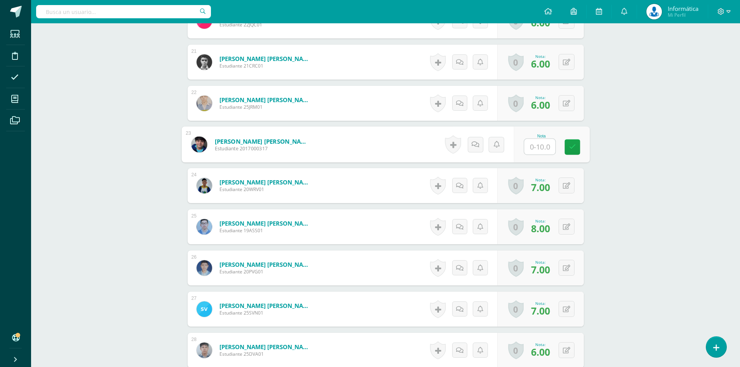
click at [532, 149] on input "text" at bounding box center [539, 147] width 31 height 16
type input "0"
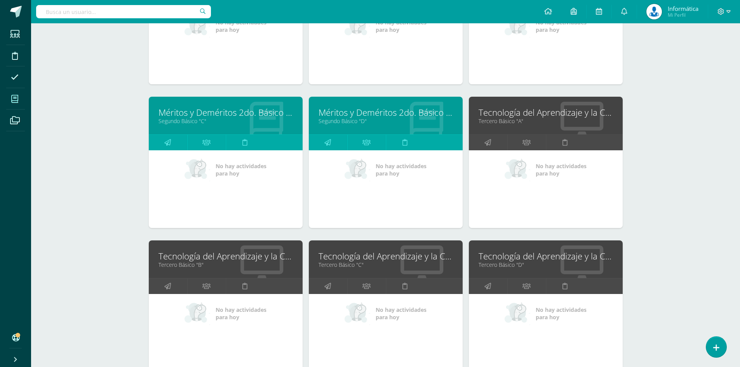
scroll to position [805, 0]
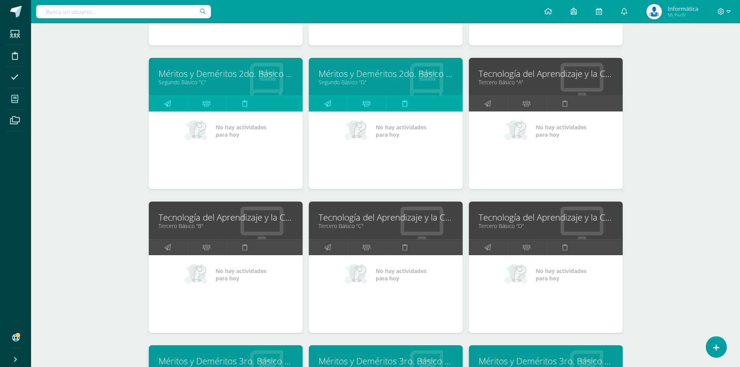
click at [198, 224] on link "Tercero Básico "B"" at bounding box center [226, 225] width 134 height 7
click at [158, 15] on input "text" at bounding box center [123, 11] width 175 height 13
paste input "[PERSON_NAME]"
type input "[PERSON_NAME]"
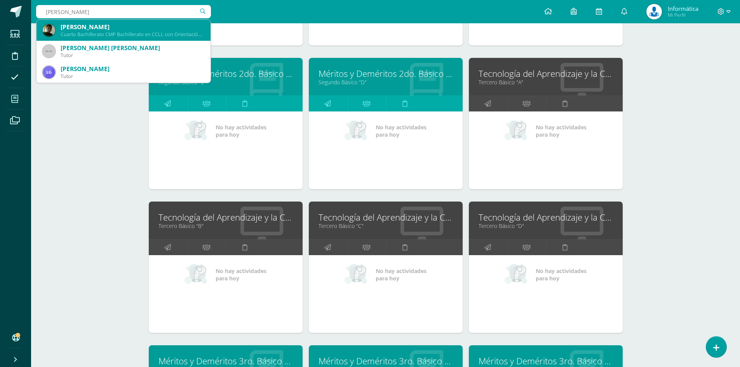
click at [133, 32] on div "Cuarto Bachillerato CMP Bachillerato en CCLL con Orientación en Computación 201…" at bounding box center [133, 34] width 144 height 7
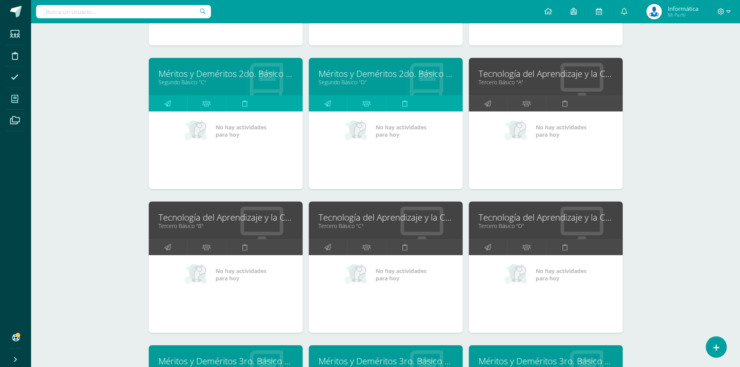
click at [17, 96] on icon at bounding box center [14, 99] width 7 height 8
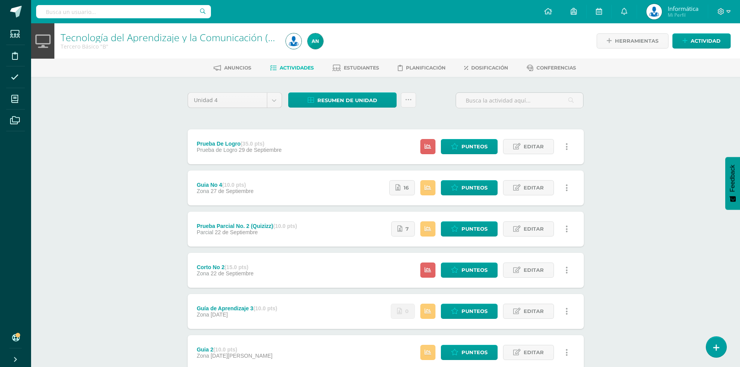
scroll to position [78, 0]
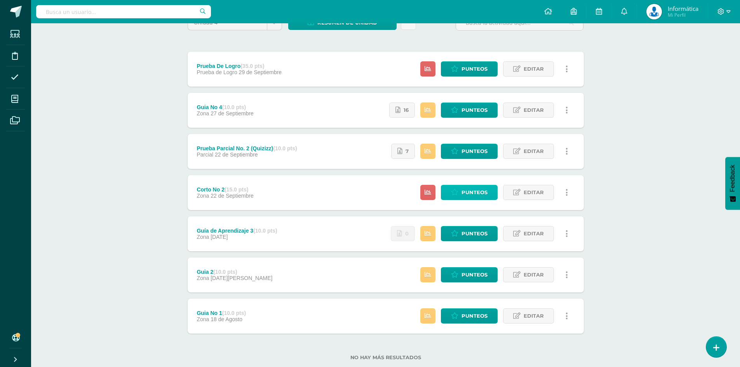
click at [467, 188] on span "Punteos" at bounding box center [475, 192] width 26 height 14
click at [466, 318] on span "Punteos" at bounding box center [475, 316] width 26 height 14
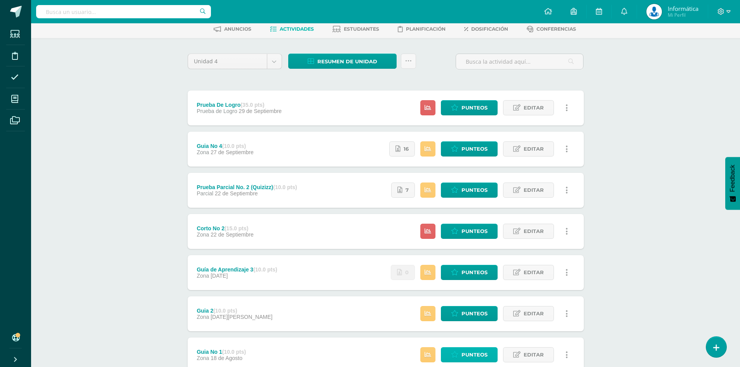
scroll to position [0, 0]
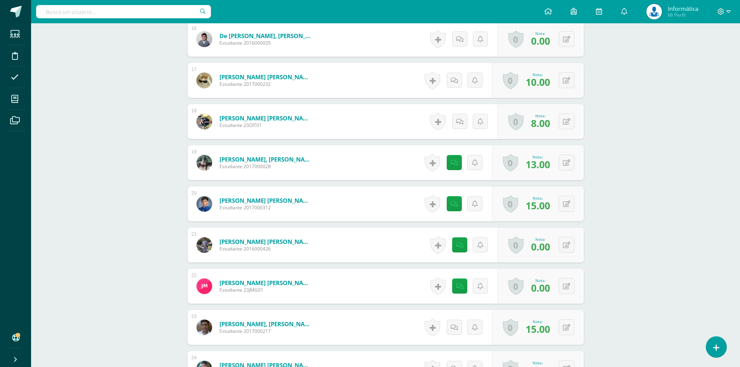
scroll to position [912, 0]
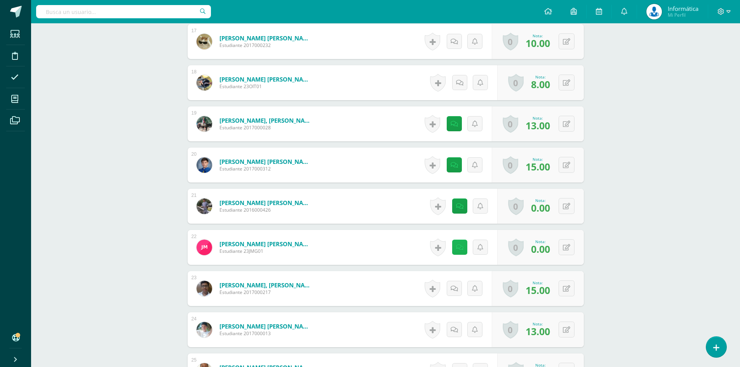
click at [463, 251] on link at bounding box center [459, 247] width 15 height 15
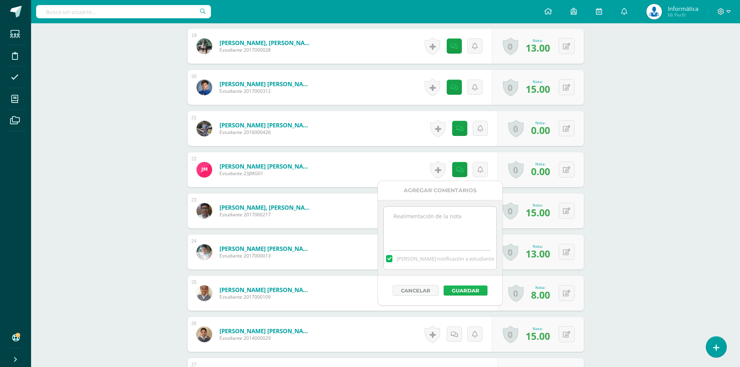
click at [475, 293] on button "Guardar" at bounding box center [466, 291] width 44 height 10
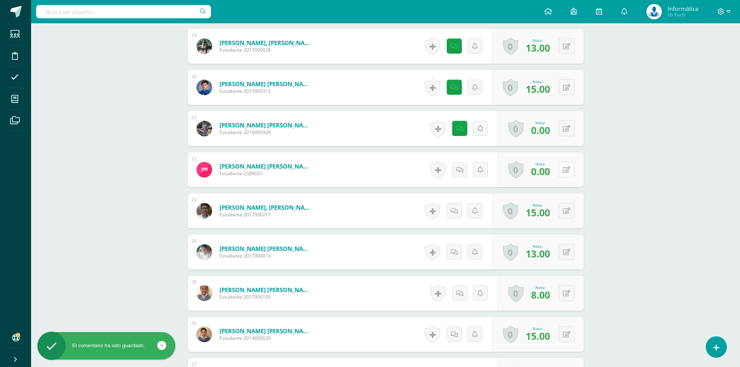
click at [569, 174] on button at bounding box center [567, 170] width 16 height 16
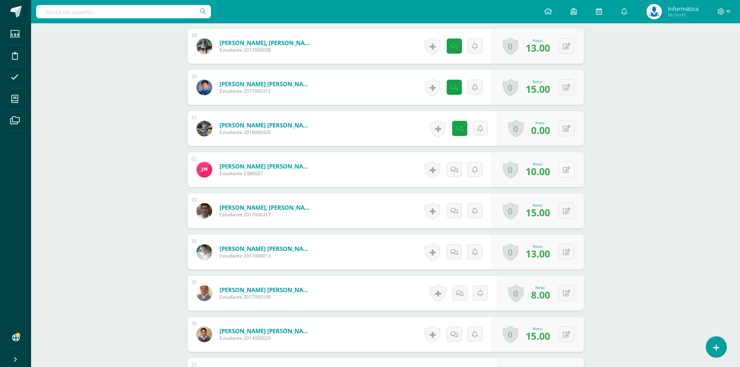
click at [568, 170] on icon at bounding box center [566, 170] width 7 height 7
type input "13"
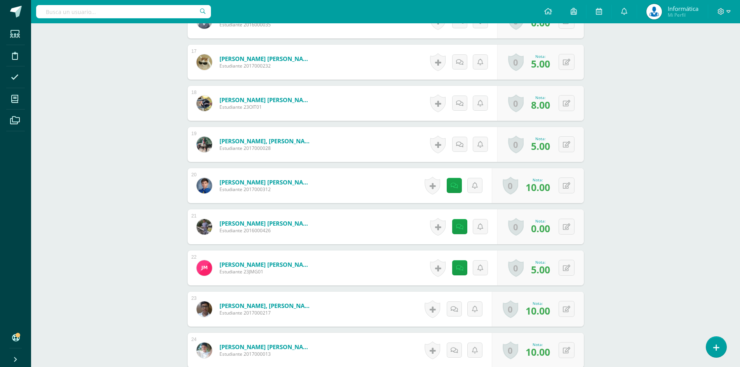
scroll to position [923, 0]
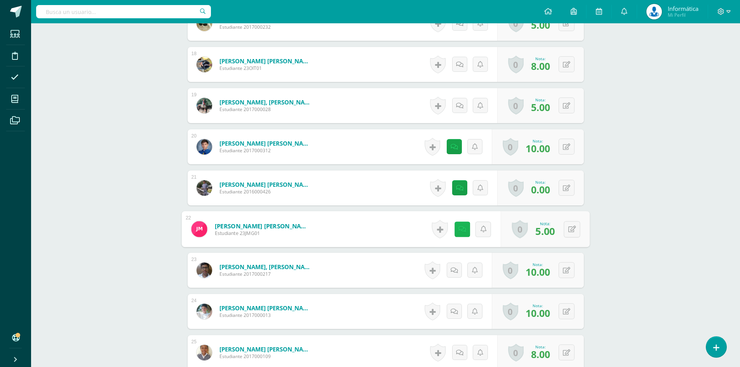
click at [465, 226] on link at bounding box center [462, 229] width 16 height 16
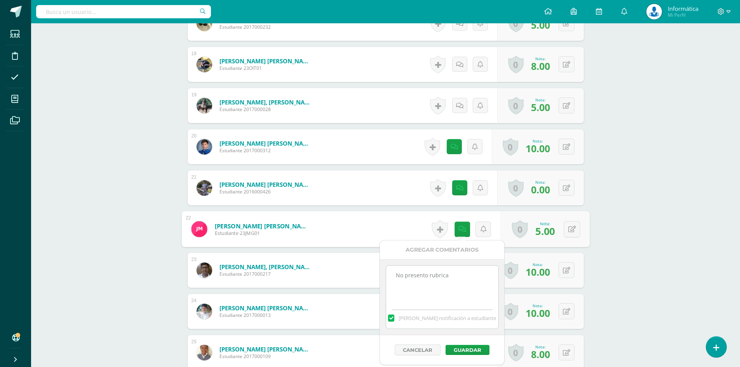
drag, startPoint x: 426, startPoint y: 279, endPoint x: 385, endPoint y: 279, distance: 41.2
click at [385, 279] on div "No presento rubrica [PERSON_NAME] notificación a estudiante" at bounding box center [442, 298] width 124 height 76
click at [478, 351] on button "Guardar" at bounding box center [468, 350] width 44 height 10
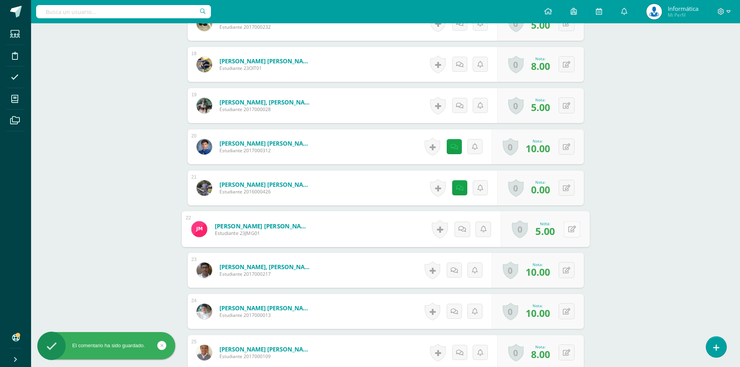
click at [569, 230] on icon at bounding box center [572, 229] width 8 height 7
type input "10"
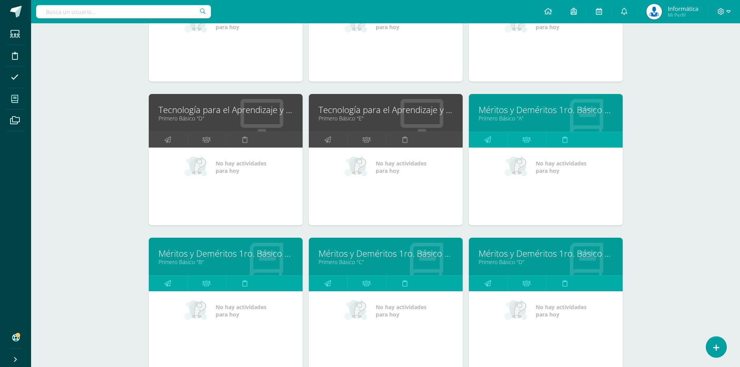
scroll to position [39, 0]
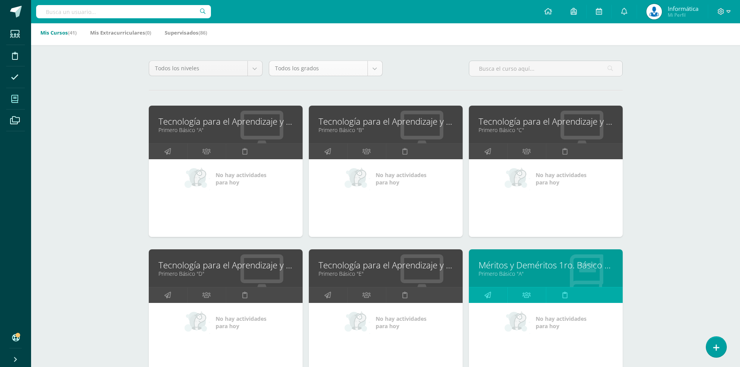
click at [356, 73] on body "Estudiantes Disciplina Asistencia Mis cursos Archivos Soporte Ayuda Reportar un…" at bounding box center [370, 273] width 740 height 625
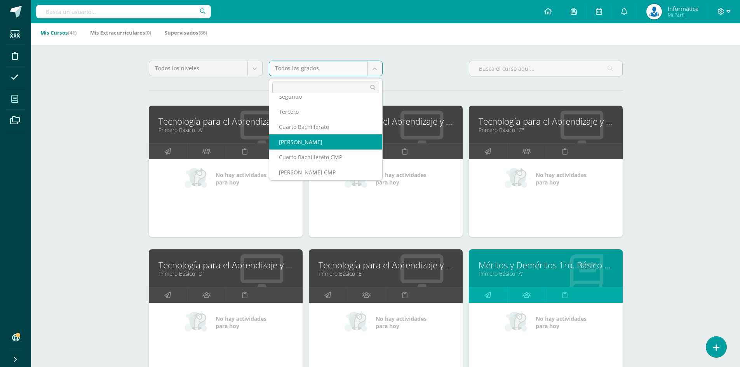
scroll to position [155, 0]
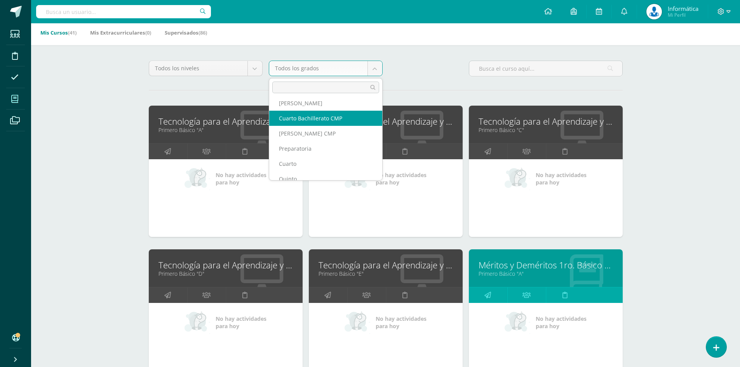
select select "13"
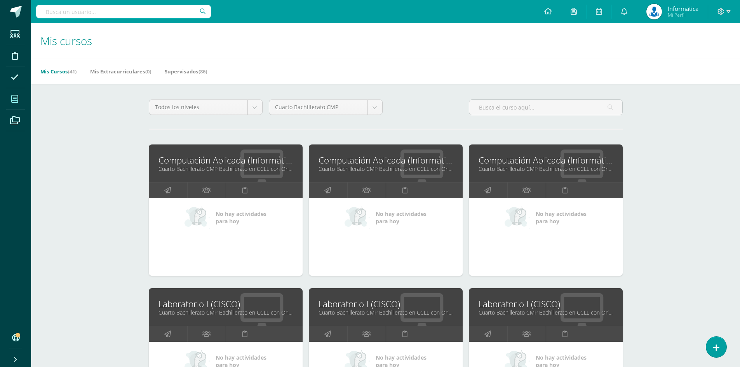
click at [373, 156] on link "Computación Aplicada (Informática)" at bounding box center [386, 160] width 134 height 12
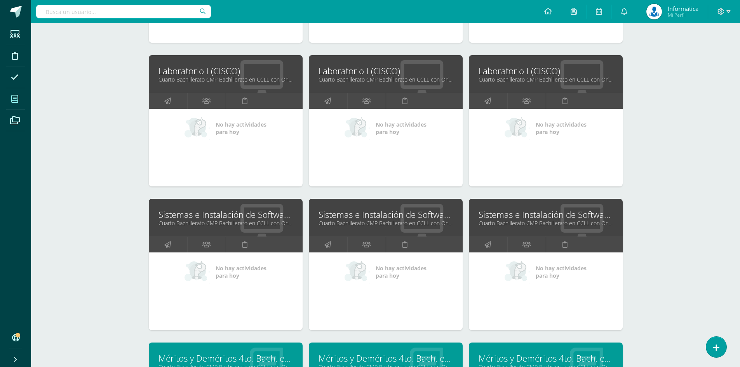
scroll to position [272, 0]
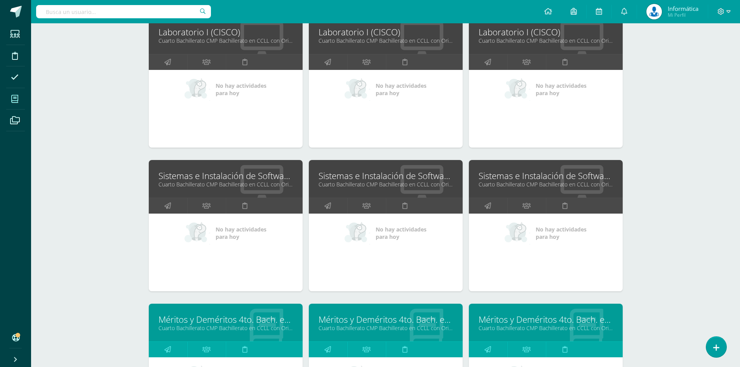
click at [336, 183] on link "Cuarto Bachillerato CMP Bachillerato en CCLL con Orientación en Computación "D"" at bounding box center [386, 184] width 134 height 7
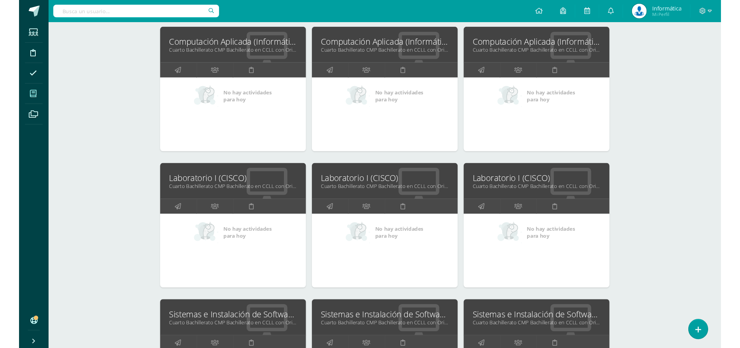
scroll to position [0, 0]
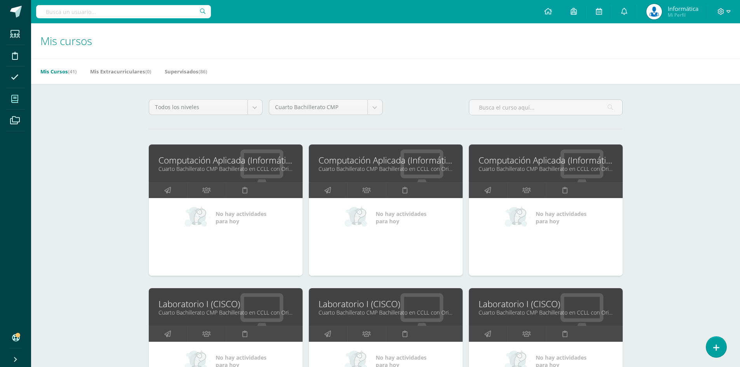
click at [378, 150] on div "Computación Aplicada (Informática) Cuarto Bachillerato CMP Bachillerato en CCLL…" at bounding box center [386, 164] width 154 height 38
click at [378, 157] on link "Computación Aplicada (Informática)" at bounding box center [386, 160] width 134 height 12
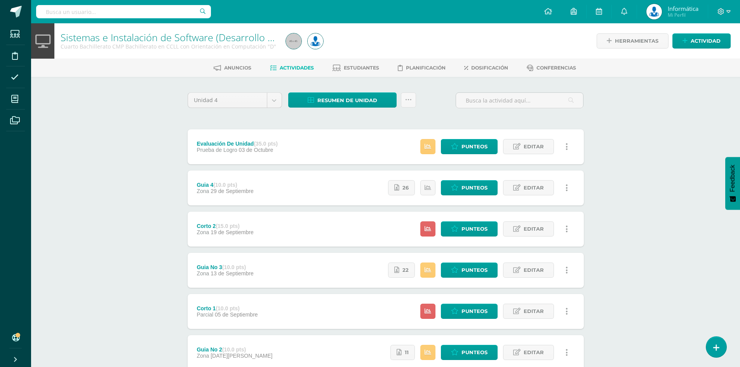
scroll to position [96, 0]
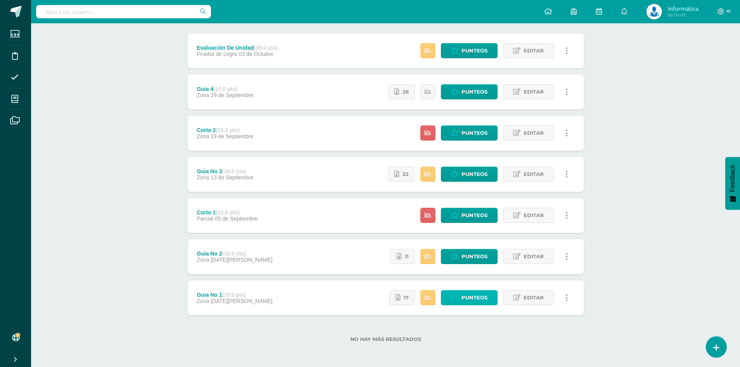
click at [474, 300] on span "Punteos" at bounding box center [475, 298] width 26 height 14
click at [470, 255] on span "Punteos" at bounding box center [475, 256] width 26 height 14
click at [471, 217] on span "Punteos" at bounding box center [475, 215] width 26 height 14
click at [472, 171] on span "Punteos" at bounding box center [475, 174] width 26 height 14
click at [467, 131] on span "Punteos" at bounding box center [475, 133] width 26 height 14
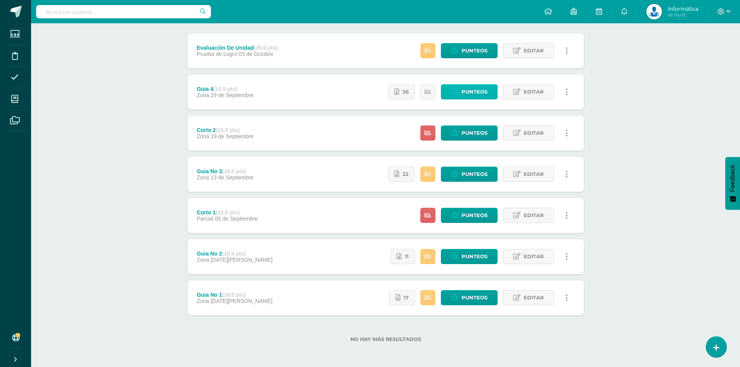
click at [472, 93] on span "Punteos" at bounding box center [475, 92] width 26 height 14
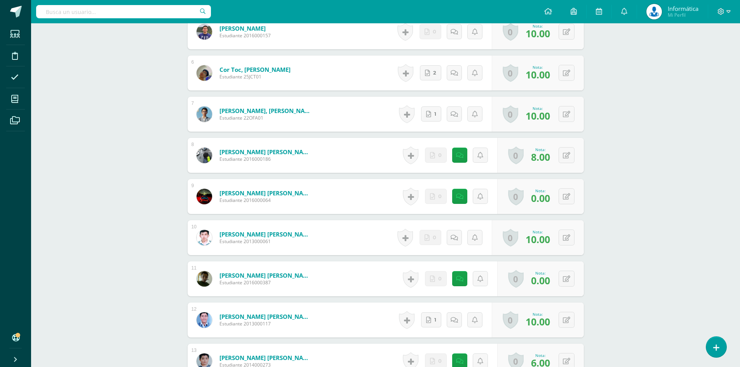
scroll to position [467, 0]
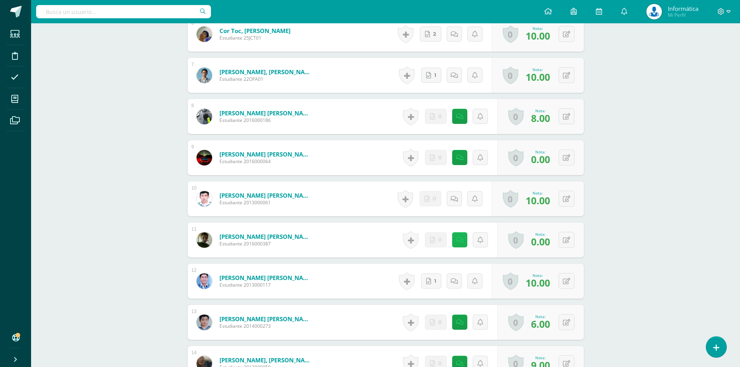
click at [462, 245] on link at bounding box center [459, 239] width 15 height 15
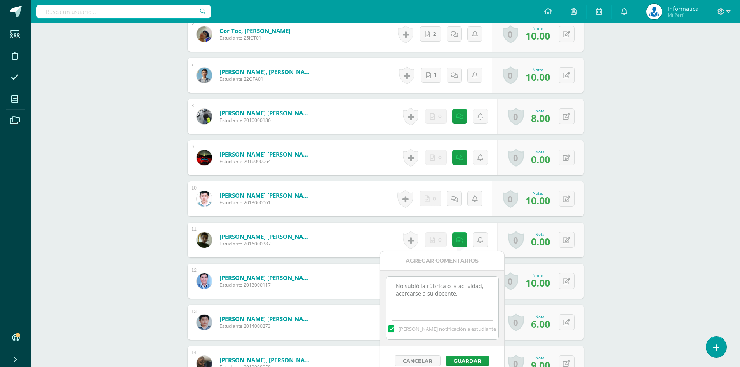
drag, startPoint x: 442, startPoint y: 290, endPoint x: 369, endPoint y: 275, distance: 74.9
click at [369, 275] on body "Estudiantes Disciplina Asistencia Mis cursos Archivos Soporte Ayuda Reportar un…" at bounding box center [370, 329] width 740 height 1593
click at [464, 294] on textarea "No subió la rúbrica o la actividad, acercarse a su docente." at bounding box center [440, 296] width 112 height 39
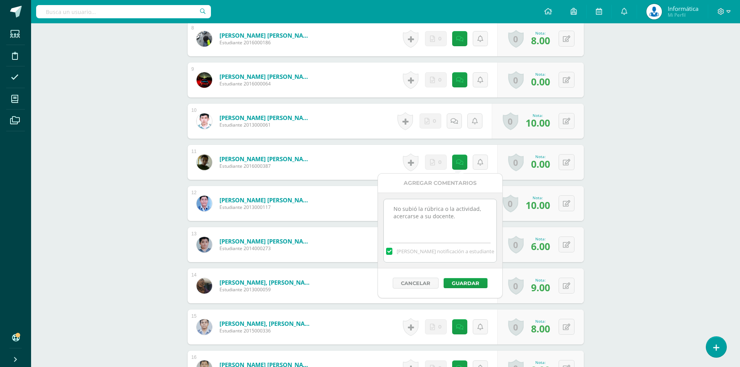
click at [289, 178] on body "Estudiantes Disciplina Asistencia Mis cursos Archivos Soporte Ayuda Reportar un…" at bounding box center [370, 274] width 740 height 1637
type textarea "."
click at [468, 282] on button "Guardar" at bounding box center [466, 283] width 44 height 10
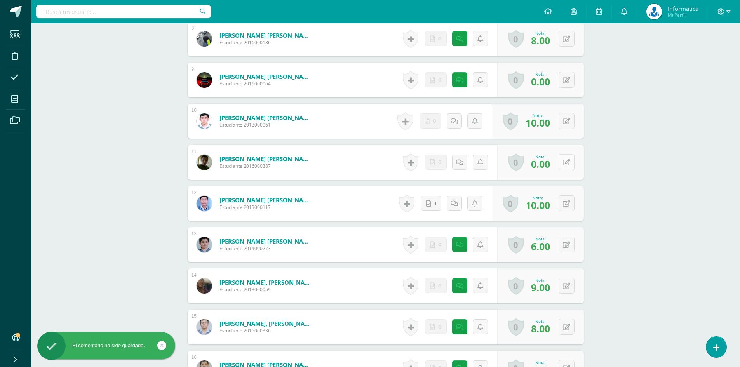
click at [563, 158] on button at bounding box center [567, 162] width 16 height 16
click at [650, 168] on div "Sistemas e Instalación de Software (Desarrollo de Software) Cuarto Bachillerato…" at bounding box center [385, 285] width 709 height 1613
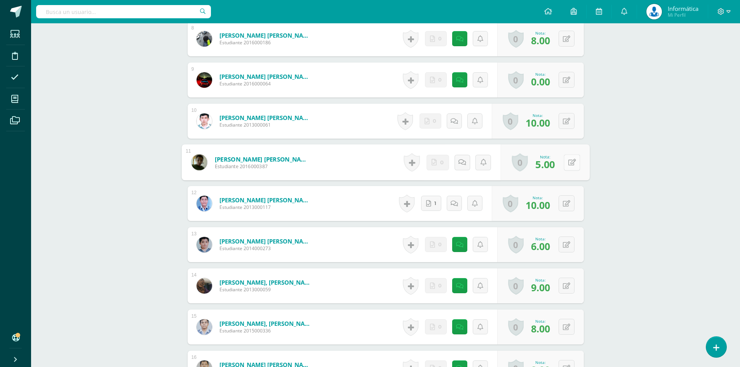
click at [569, 164] on icon at bounding box center [572, 162] width 8 height 7
type input "8"
click at [633, 159] on div "Sistemas e Instalación de Software (Desarrollo de Software) Cuarto Bachillerato…" at bounding box center [385, 285] width 709 height 1613
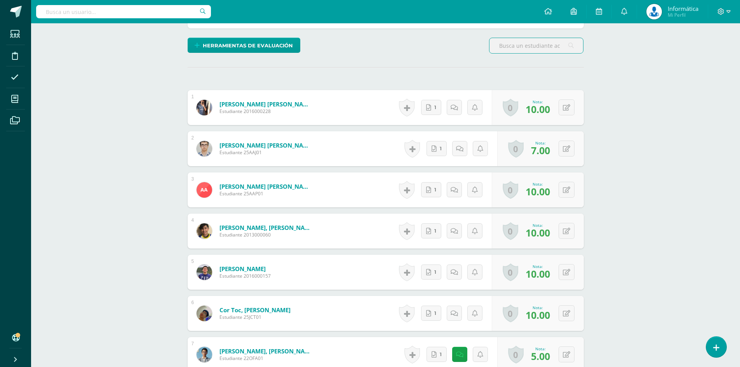
scroll to position [409, 0]
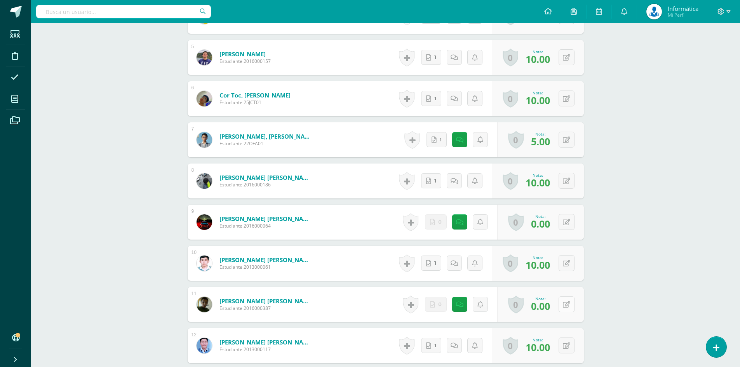
click at [567, 306] on icon at bounding box center [566, 304] width 7 height 7
type input "5"
click at [614, 291] on div "Sistemas e Instalación de Software (Desarrollo de Software) Cuarto Bachillerato…" at bounding box center [385, 196] width 709 height 1165
click at [454, 307] on link at bounding box center [459, 304] width 15 height 15
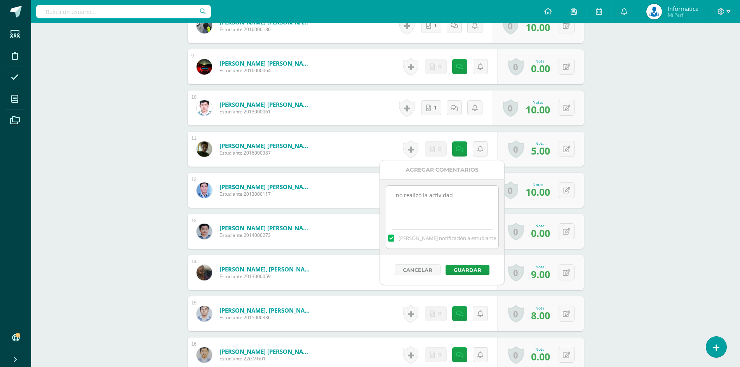
drag, startPoint x: 458, startPoint y: 193, endPoint x: 301, endPoint y: 175, distance: 157.9
click at [303, 176] on body "Estudiantes Disciplina Asistencia Mis cursos Archivos Soporte Ayuda Reportar un…" at bounding box center [370, 235] width 740 height 1600
click at [474, 271] on button "Guardar" at bounding box center [468, 270] width 44 height 10
click at [695, 216] on div "Sistemas e Instalación de Software (Desarrollo de Software) Cuarto Bachillerato…" at bounding box center [385, 246] width 709 height 1577
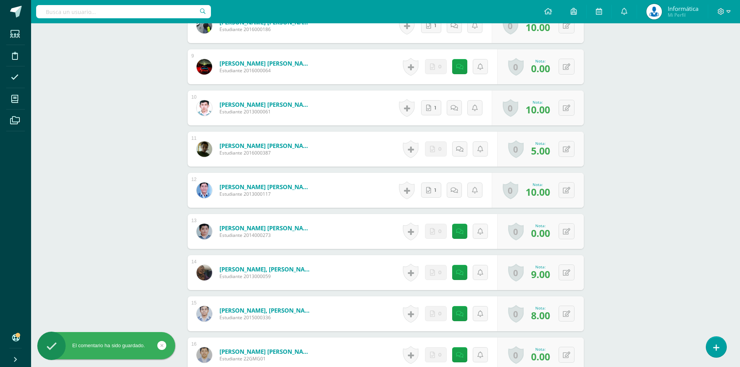
scroll to position [371, 0]
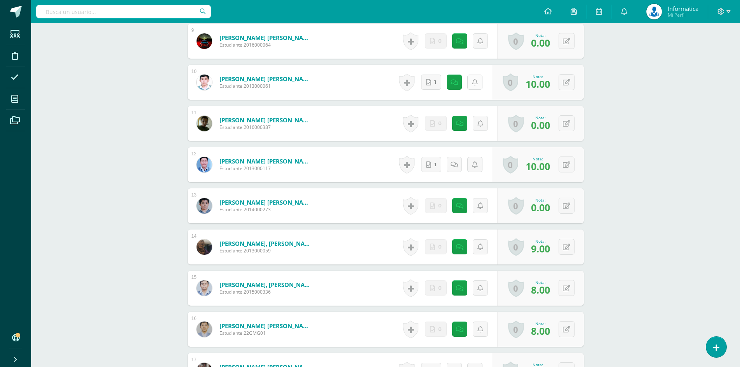
scroll to position [622, 0]
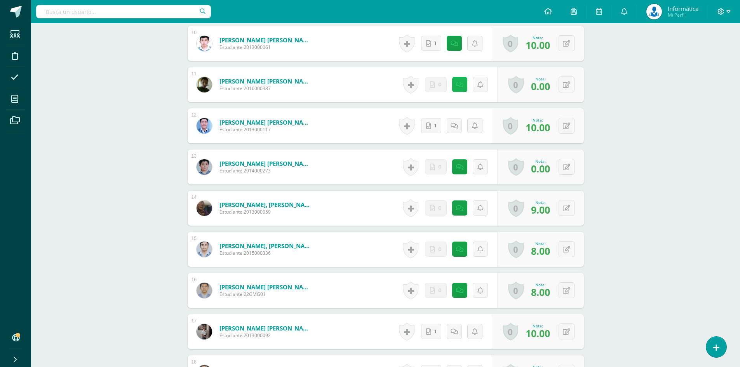
click at [462, 87] on icon at bounding box center [459, 85] width 7 height 7
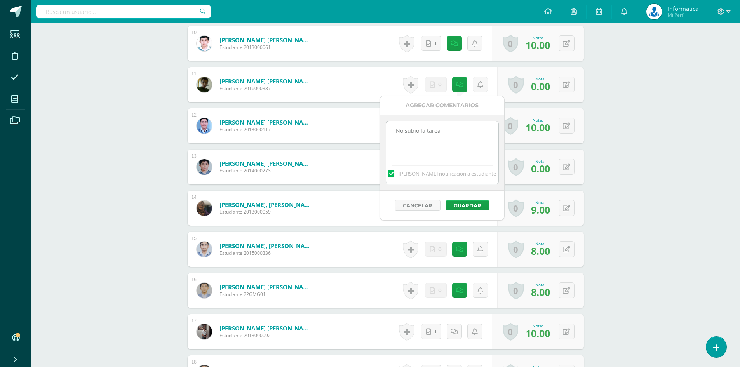
drag, startPoint x: 347, startPoint y: 110, endPoint x: 310, endPoint y: 108, distance: 37.0
click at [314, 108] on body "Estudiantes Disciplina Asistencia Mis cursos Archivos Soporte Ayuda Reportar un…" at bounding box center [370, 196] width 740 height 1637
click at [483, 204] on button "Guardar" at bounding box center [468, 205] width 44 height 10
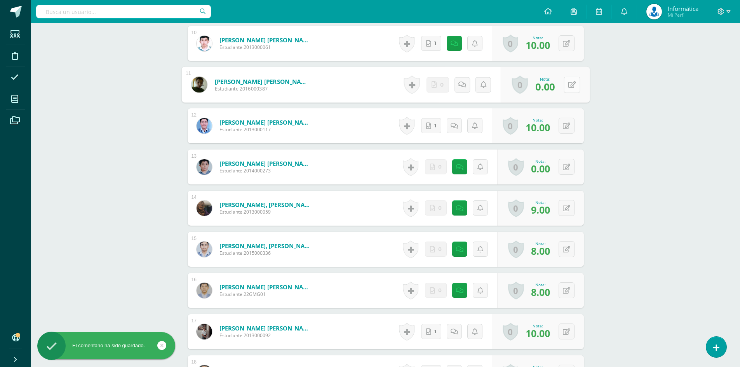
click at [572, 85] on button at bounding box center [572, 85] width 16 height 16
type input "5"
type input "8"
click at [628, 124] on div "Sistemas e Instalación de Software (Desarrollo de Software) Cuarto Bachillerato…" at bounding box center [385, 207] width 709 height 1613
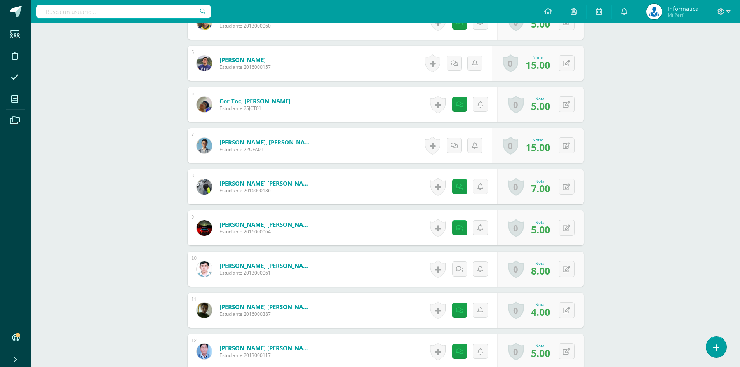
scroll to position [467, 0]
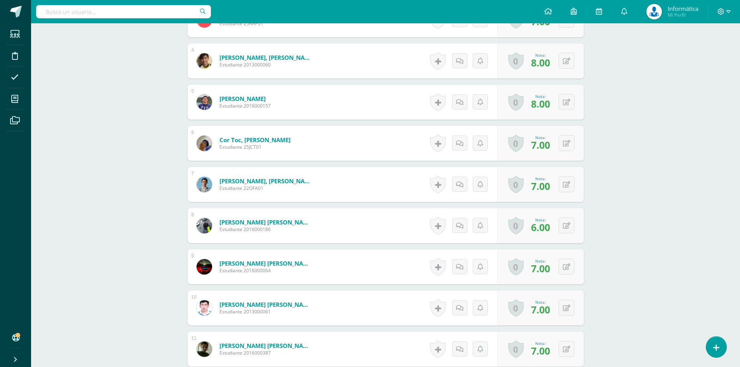
scroll to position [467, 0]
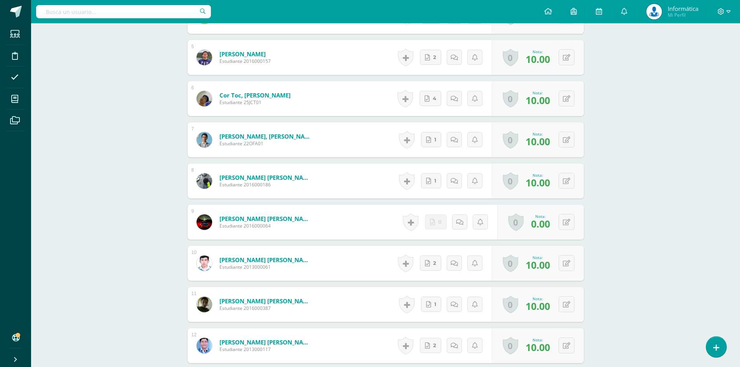
scroll to position [495, 0]
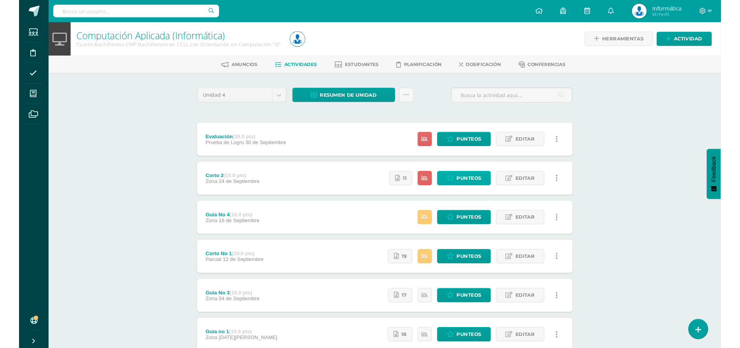
scroll to position [96, 0]
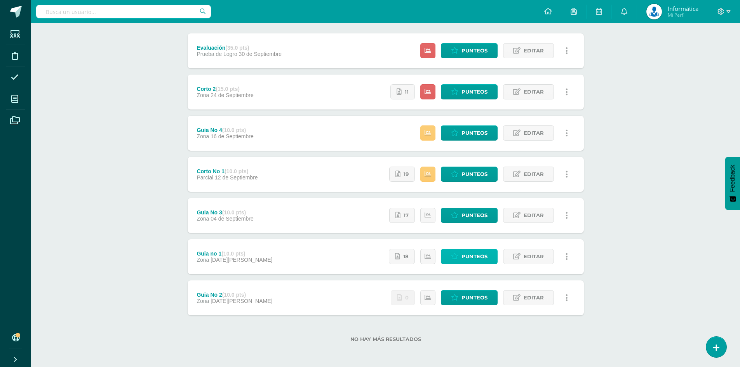
click at [476, 252] on span "Punteos" at bounding box center [475, 256] width 26 height 14
click at [483, 298] on span "Punteos" at bounding box center [475, 298] width 26 height 14
click at [476, 214] on span "Punteos" at bounding box center [475, 215] width 26 height 14
click at [466, 138] on span "Punteos" at bounding box center [475, 133] width 26 height 14
click at [468, 176] on span "Punteos" at bounding box center [475, 174] width 26 height 14
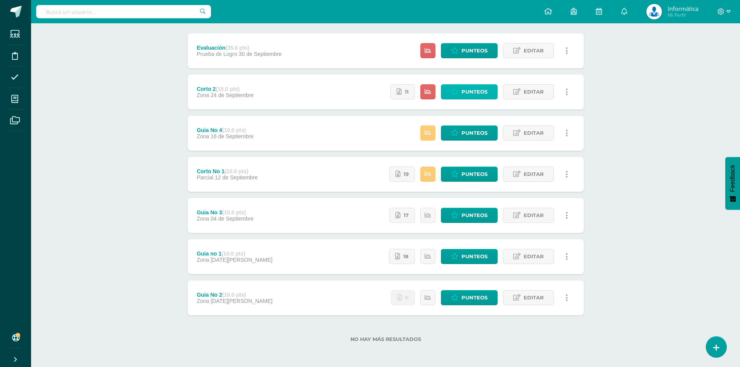
click at [465, 89] on span "Punteos" at bounding box center [475, 92] width 26 height 14
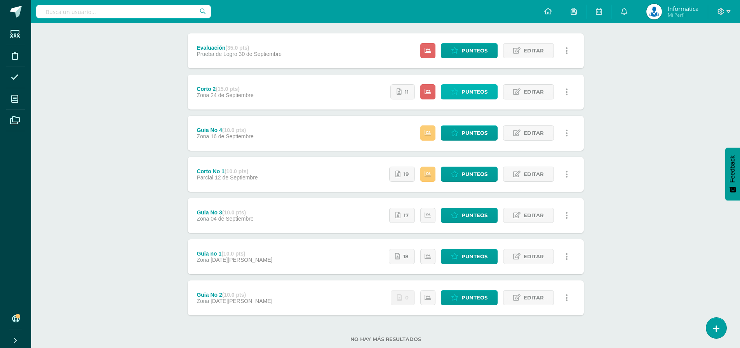
scroll to position [0, 0]
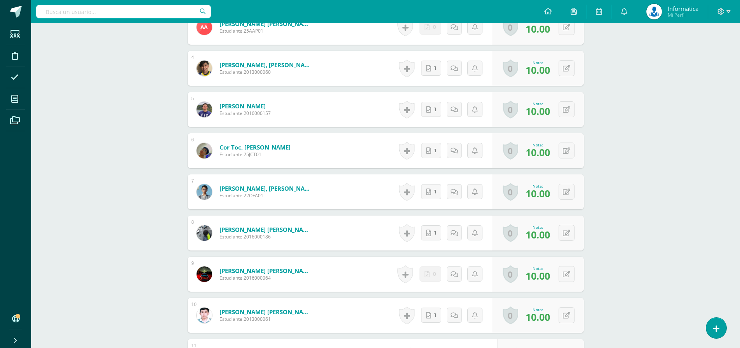
scroll to position [467, 0]
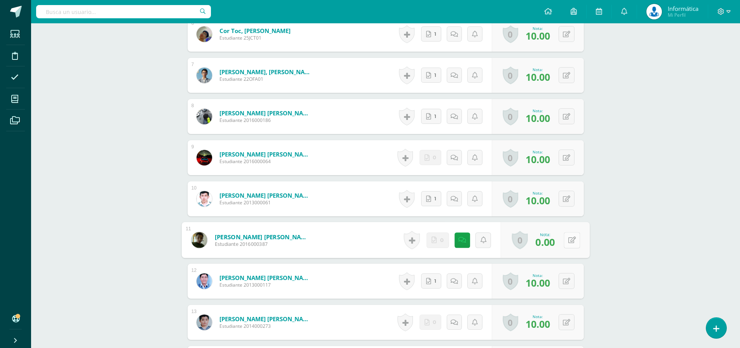
click at [570, 240] on icon at bounding box center [572, 240] width 8 height 7
type input "10"
click at [622, 226] on div "Computación Aplicada (Informática) Cuarto Bachillerato CMP Bachillerato en CCLL…" at bounding box center [385, 342] width 709 height 1570
click at [450, 240] on link at bounding box center [454, 239] width 15 height 15
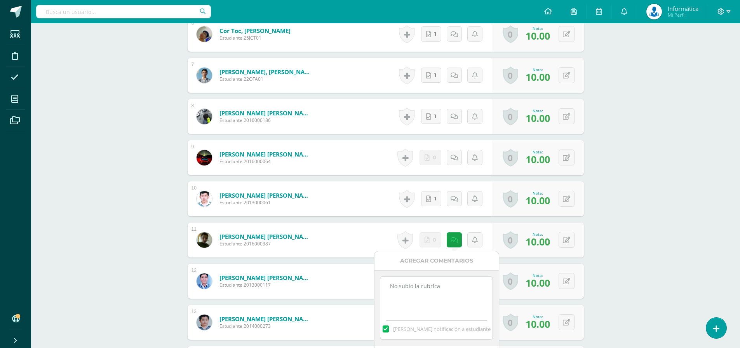
drag, startPoint x: 441, startPoint y: 298, endPoint x: 376, endPoint y: 284, distance: 66.2
click at [376, 284] on div "No subio la rubrica Mandar notificación a estudiante" at bounding box center [437, 308] width 124 height 76
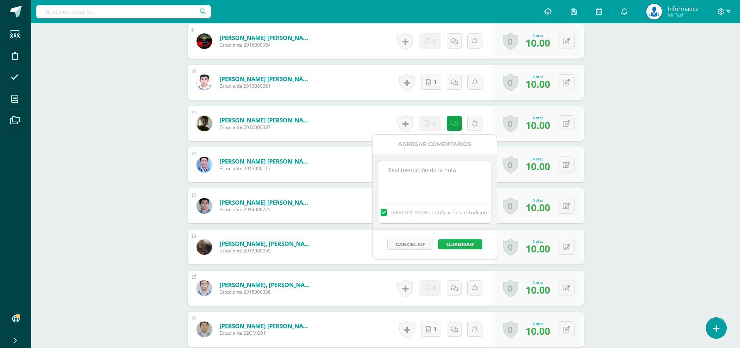
click at [469, 245] on button "Guardar" at bounding box center [460, 244] width 44 height 10
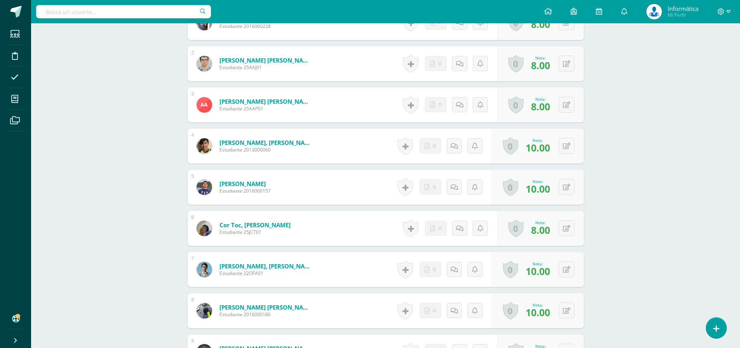
scroll to position [428, 0]
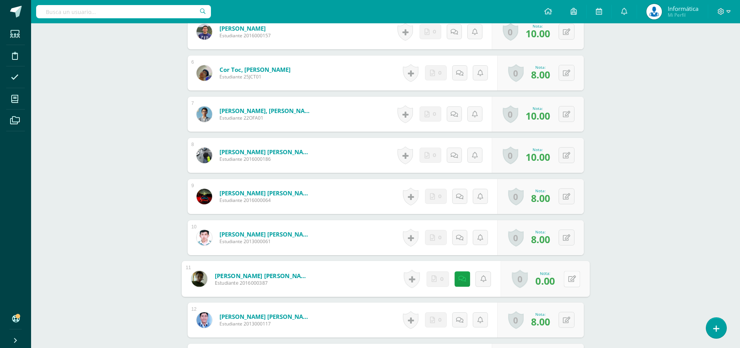
click at [563, 275] on div "0 [GEOGRAPHIC_DATA] Logros obtenidos Aún no hay logros agregados Nota: 0.00" at bounding box center [544, 279] width 89 height 36
click at [612, 259] on div "Computación Aplicada (Informática) Cuarto Bachillerato CMP Bachillerato en CCLL…" at bounding box center [385, 175] width 709 height 1158
click at [568, 279] on icon at bounding box center [566, 279] width 7 height 7
type input "8"
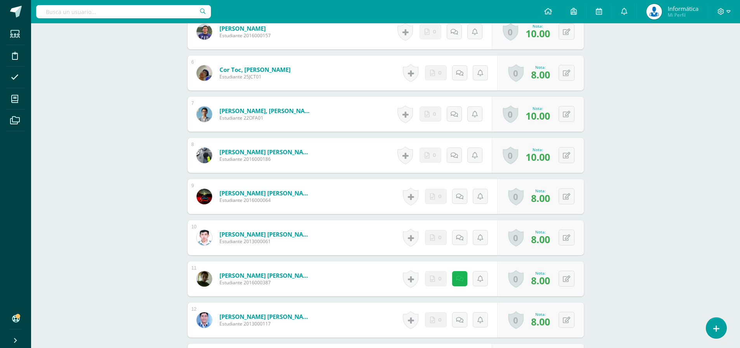
click at [462, 281] on icon at bounding box center [459, 279] width 7 height 7
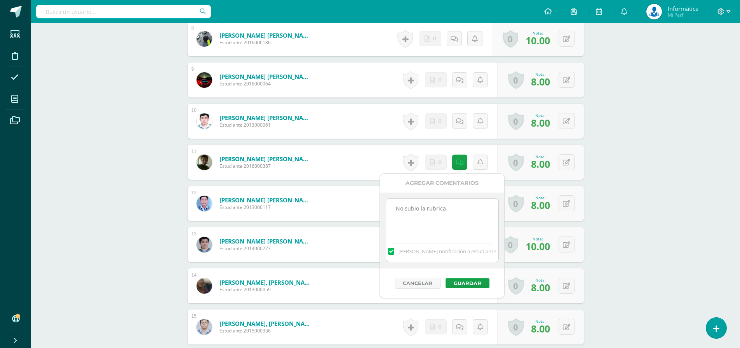
drag, startPoint x: 463, startPoint y: 214, endPoint x: 376, endPoint y: 202, distance: 87.9
click at [376, 202] on body "Estudiantes Disciplina Asistencia Mis cursos Archivos Soporte Ayuda Reportar un…" at bounding box center [370, 252] width 740 height 1593
click at [463, 287] on button "Guardar" at bounding box center [468, 283] width 44 height 10
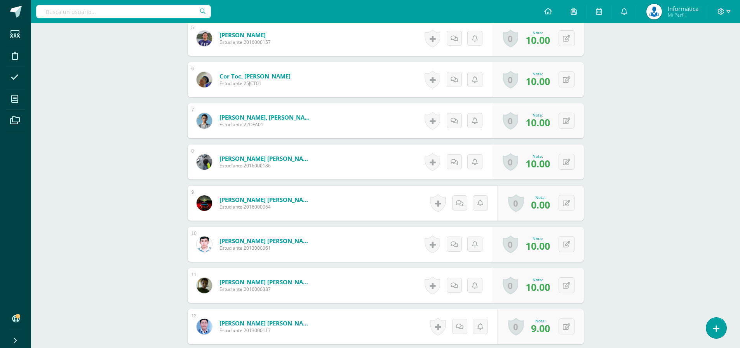
scroll to position [530, 0]
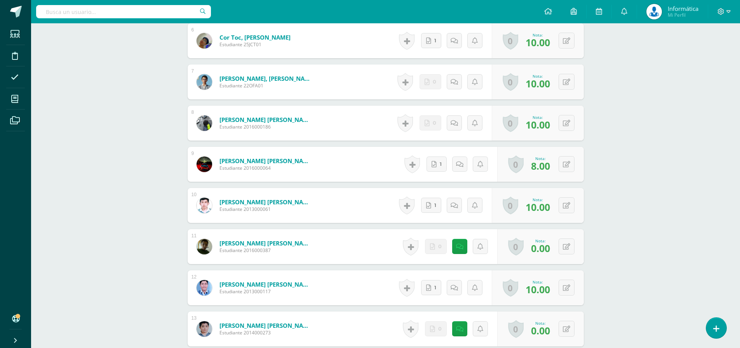
scroll to position [499, 0]
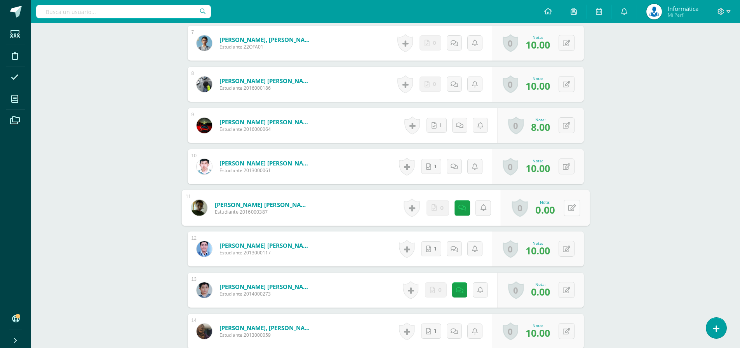
click at [573, 209] on button at bounding box center [572, 208] width 16 height 16
type input "10"
click at [609, 208] on div "Computación Aplicada (Informática) Cuarto Bachillerato CMP Bachillerato en CCLL…" at bounding box center [385, 103] width 709 height 1158
click at [451, 209] on link at bounding box center [457, 208] width 16 height 16
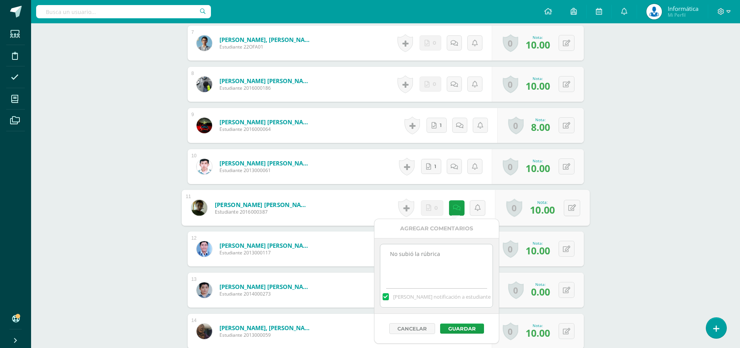
click at [390, 253] on textarea "No subió la rúbrica" at bounding box center [436, 263] width 112 height 39
click at [472, 330] on button "Guardar" at bounding box center [460, 329] width 44 height 10
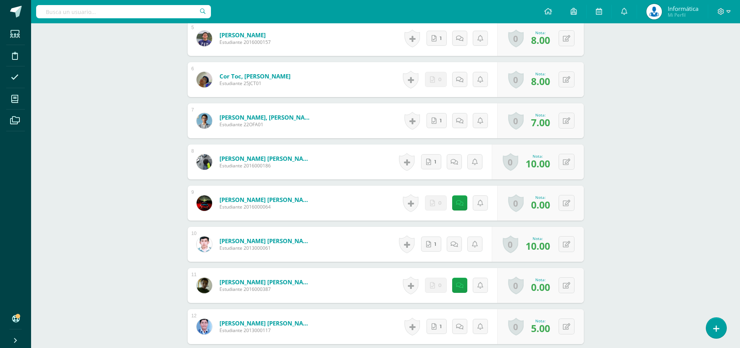
scroll to position [506, 0]
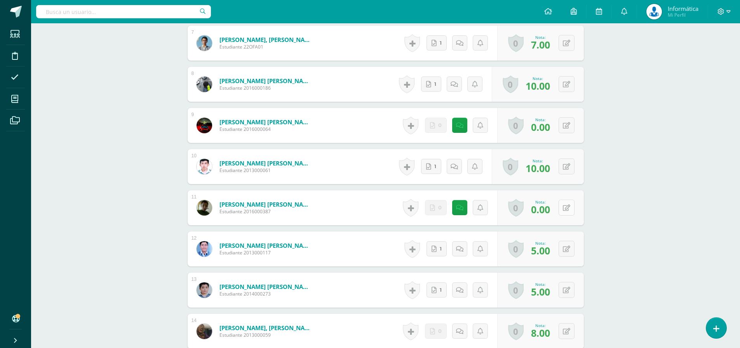
click at [568, 210] on icon at bounding box center [566, 208] width 7 height 7
type input "5"
click at [610, 213] on div "Computación Aplicada (Informática) Cuarto Bachillerato CMP Bachillerato en CCLL…" at bounding box center [385, 99] width 709 height 1165
click at [455, 211] on link at bounding box center [462, 208] width 16 height 16
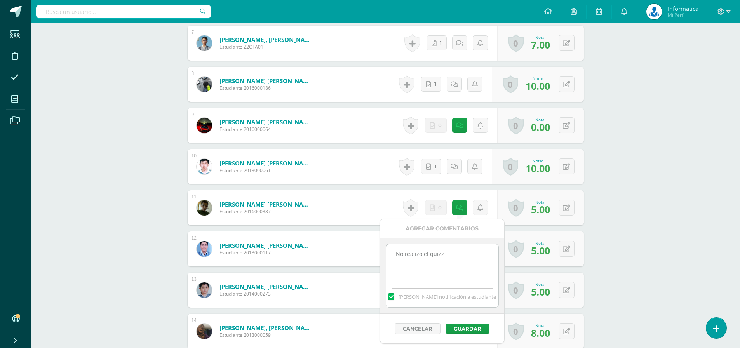
drag, startPoint x: 453, startPoint y: 261, endPoint x: 335, endPoint y: 250, distance: 119.1
click at [335, 250] on body "Estudiantes Disciplina Asistencia Mis cursos Archivos Soporte Ayuda Reportar un…" at bounding box center [370, 294] width 740 height 1600
click at [477, 328] on button "Guardar" at bounding box center [466, 329] width 44 height 10
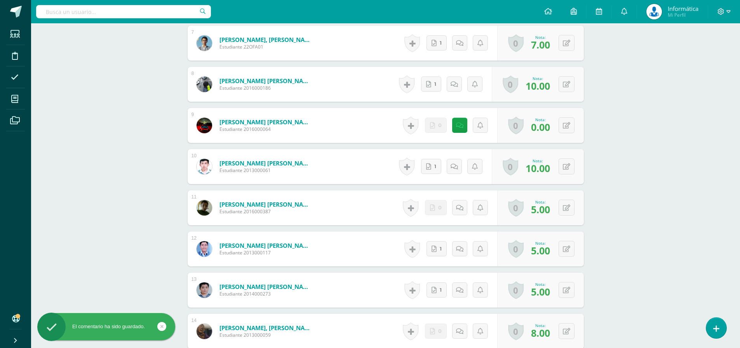
click at [665, 195] on div "Computación Aplicada (Informática) Cuarto Bachillerato CMP Bachillerato en CCLL…" at bounding box center [385, 305] width 709 height 1577
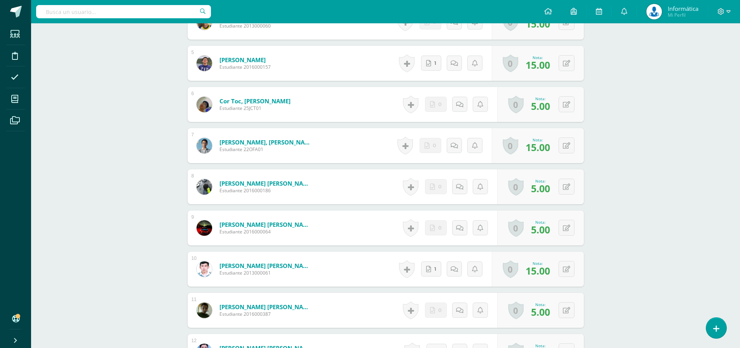
scroll to position [505, 0]
